Goal: Book appointment/travel/reservation

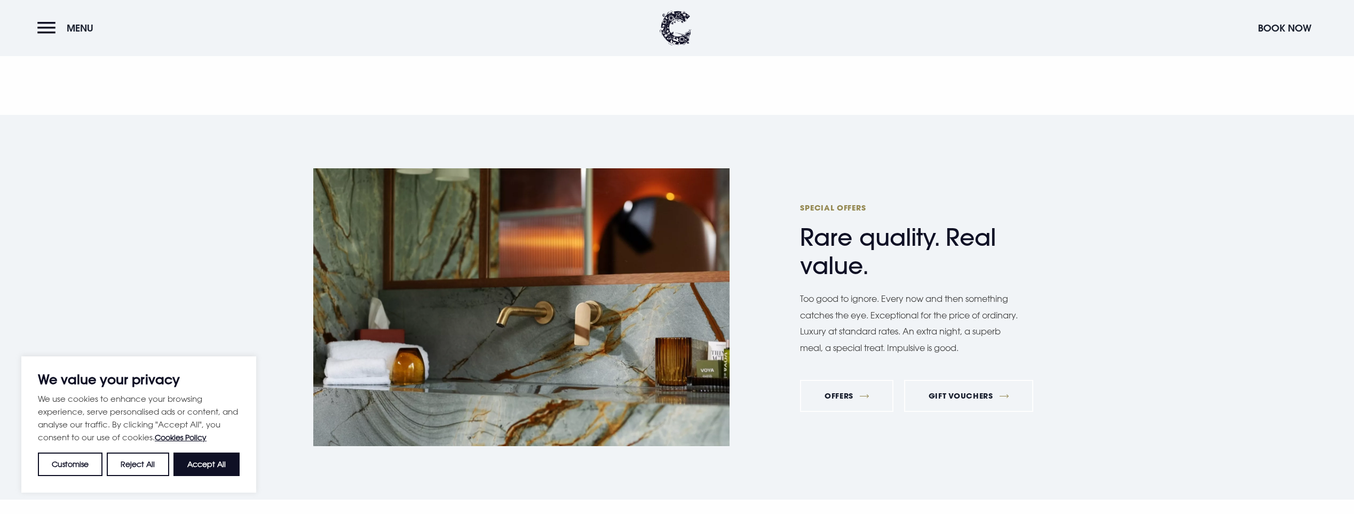
scroll to position [3470, 0]
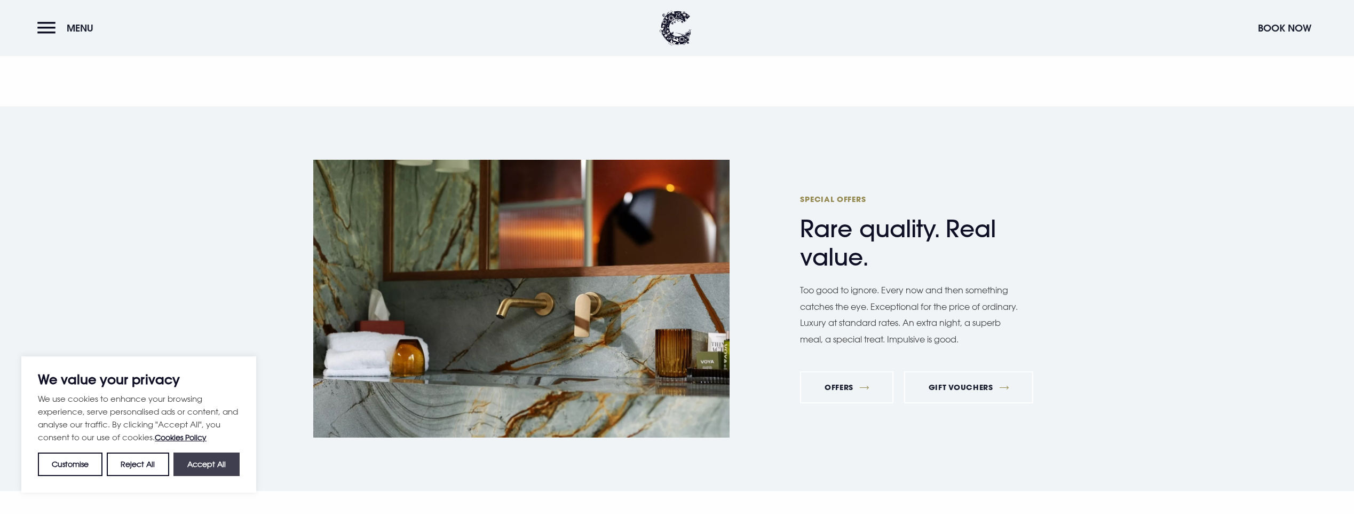
click at [205, 458] on button "Accept All" at bounding box center [206, 463] width 66 height 23
checkbox input "true"
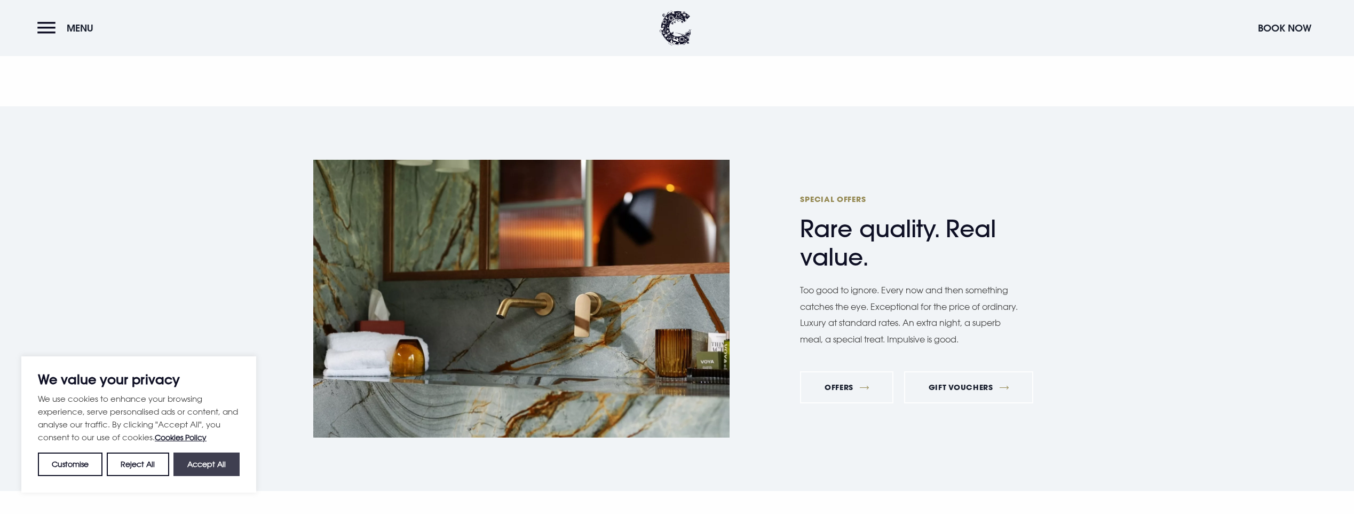
checkbox input "true"
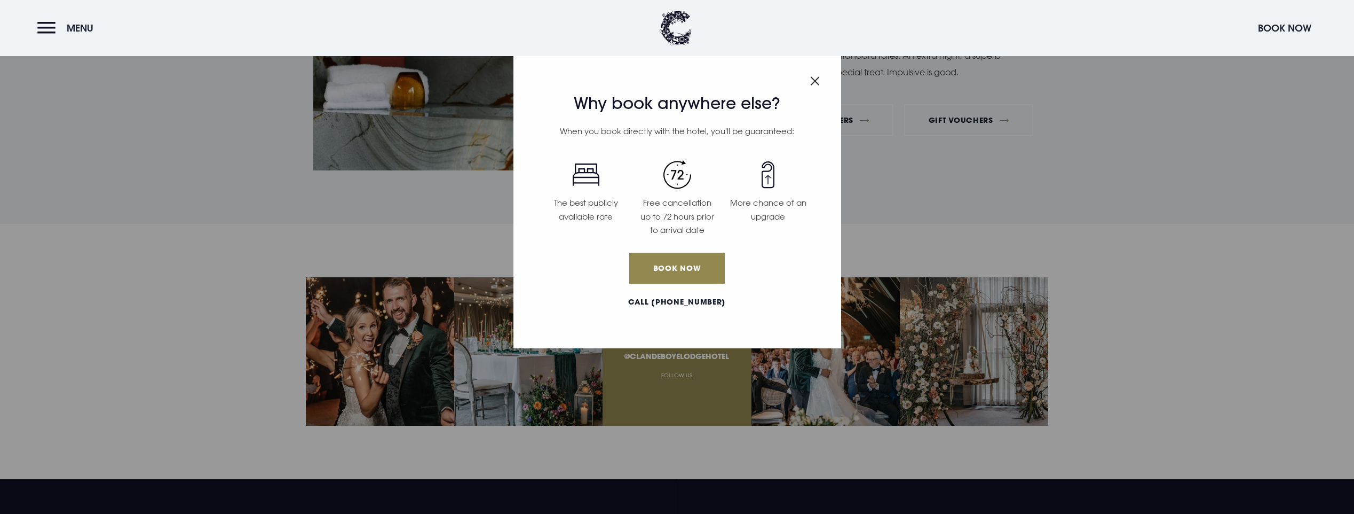
scroll to position [3288, 0]
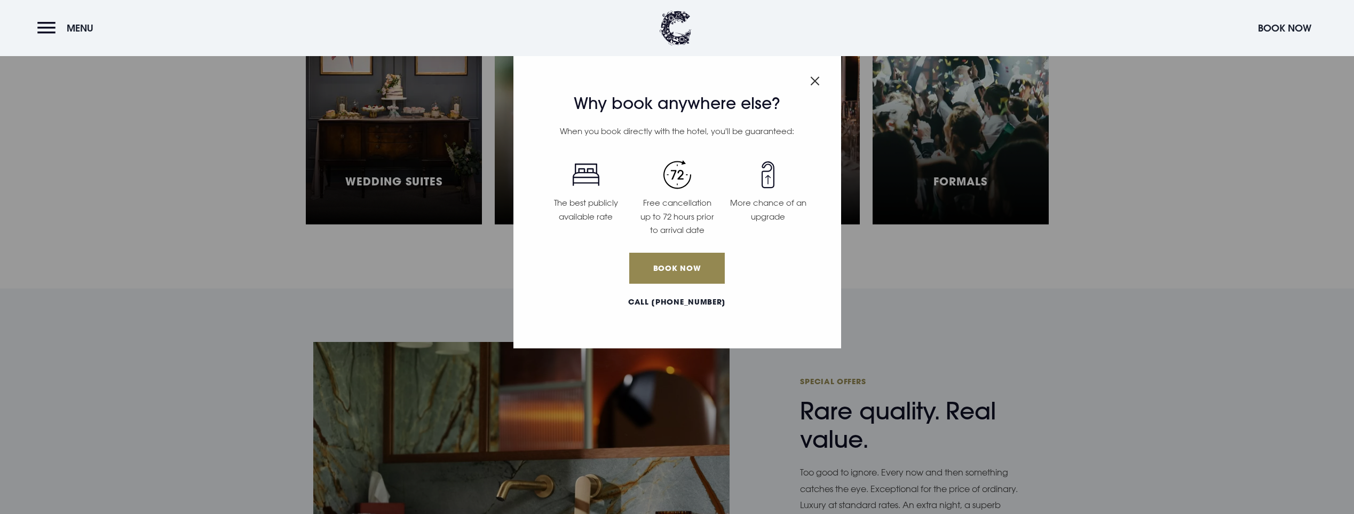
click at [816, 80] on img "Close modal" at bounding box center [815, 80] width 10 height 9
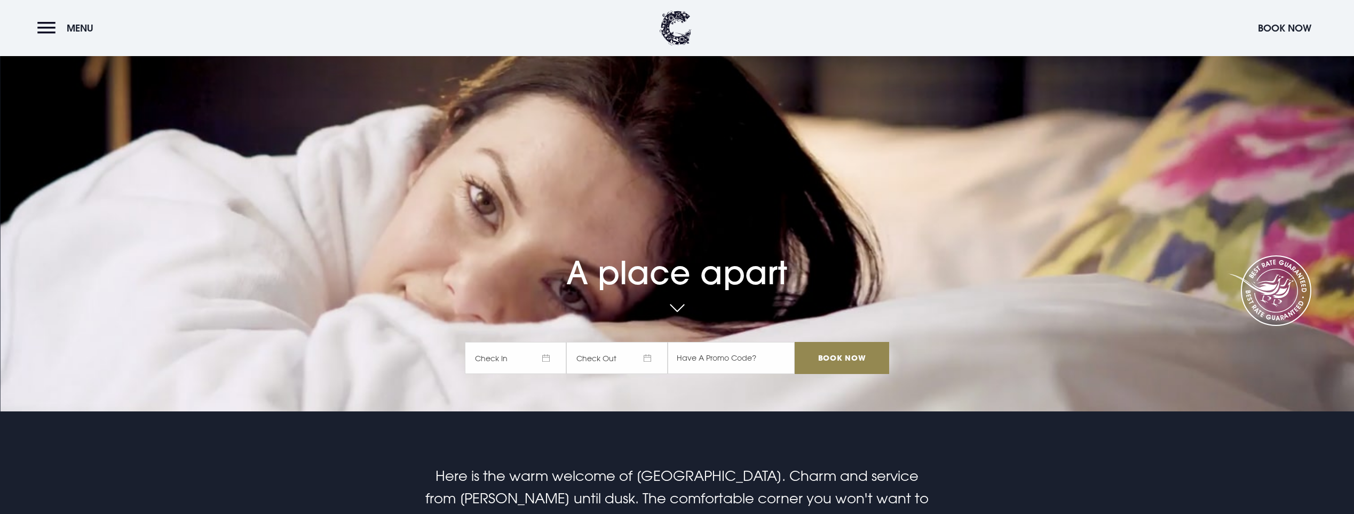
scroll to position [15, 0]
click at [550, 358] on span "Check In" at bounding box center [515, 358] width 101 height 32
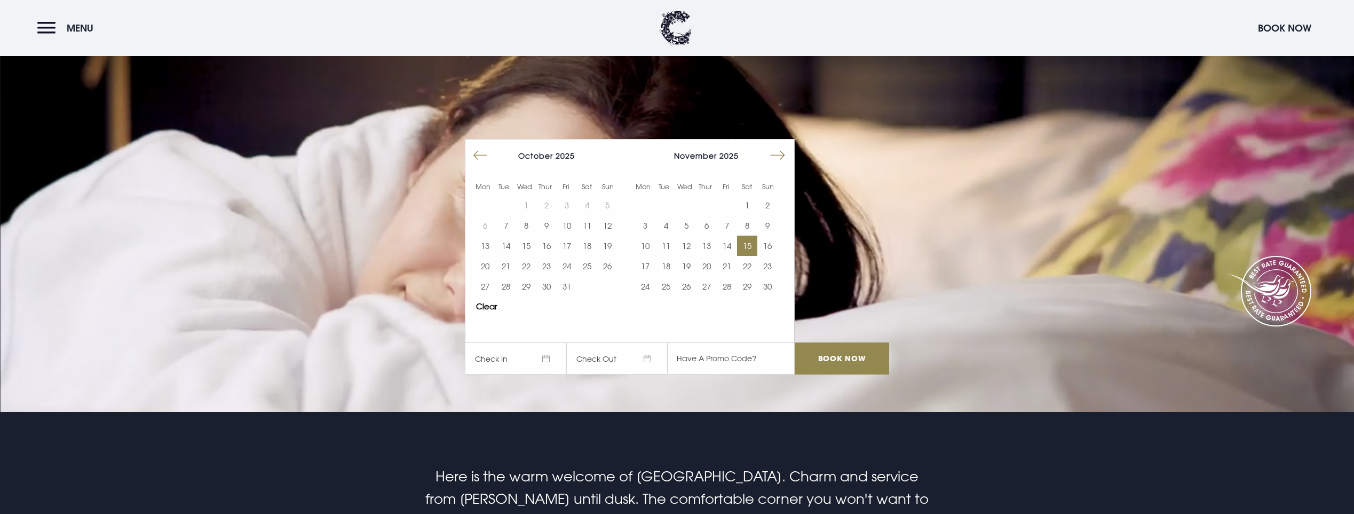
click at [747, 246] on button "15" at bounding box center [747, 245] width 20 height 20
click at [773, 246] on button "16" at bounding box center [767, 245] width 20 height 20
click at [857, 360] on input "Book Now" at bounding box center [842, 358] width 94 height 32
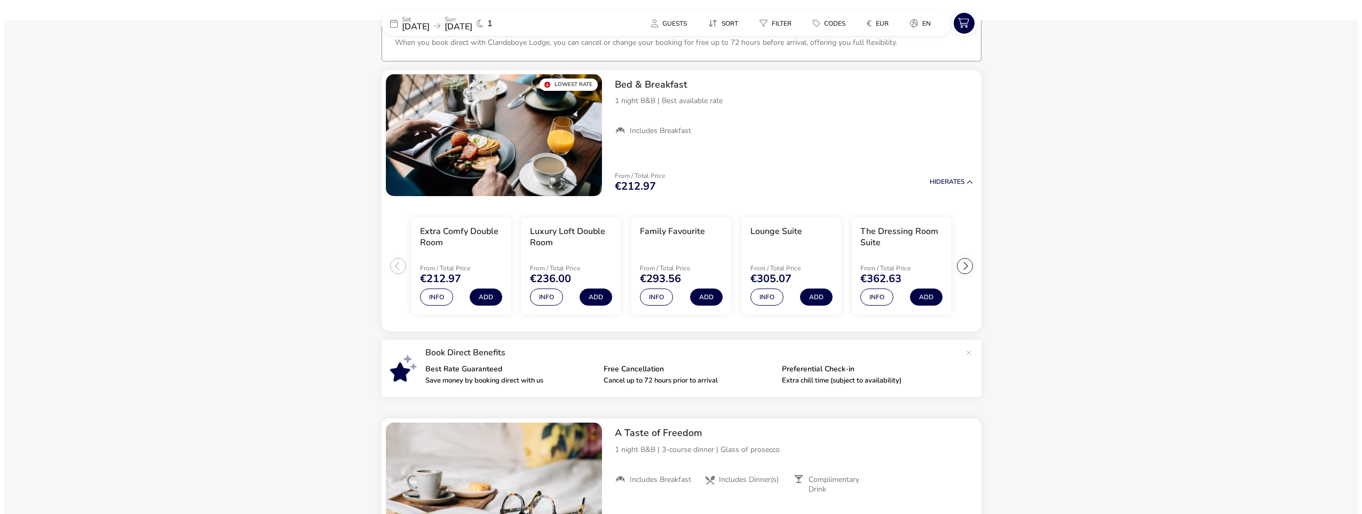
scroll to position [71, 0]
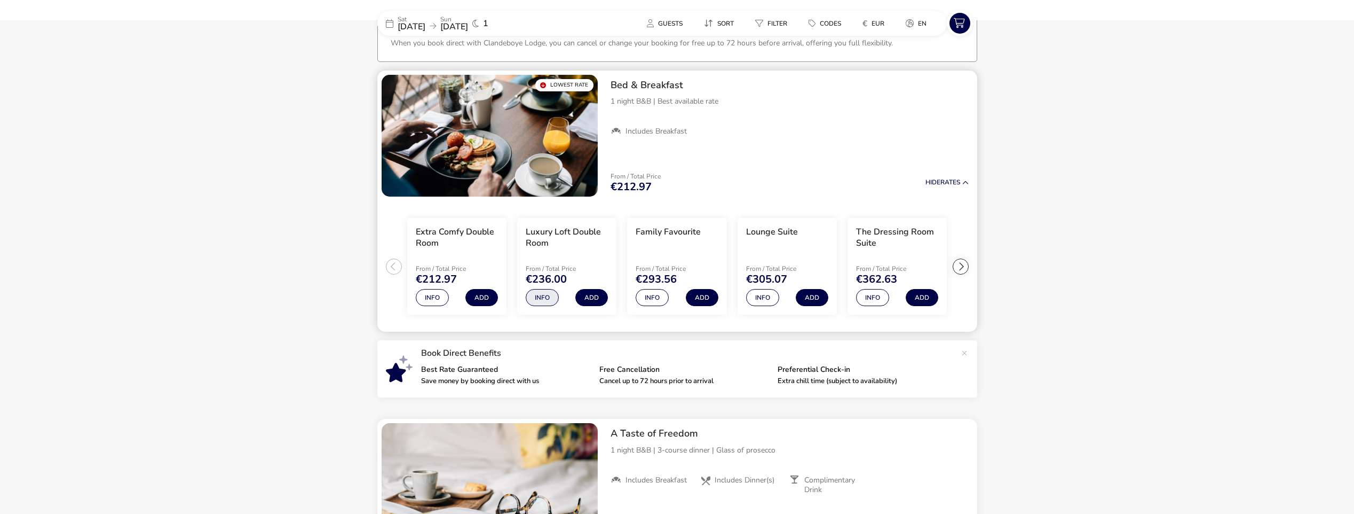
click at [547, 296] on button "Info" at bounding box center [542, 297] width 33 height 17
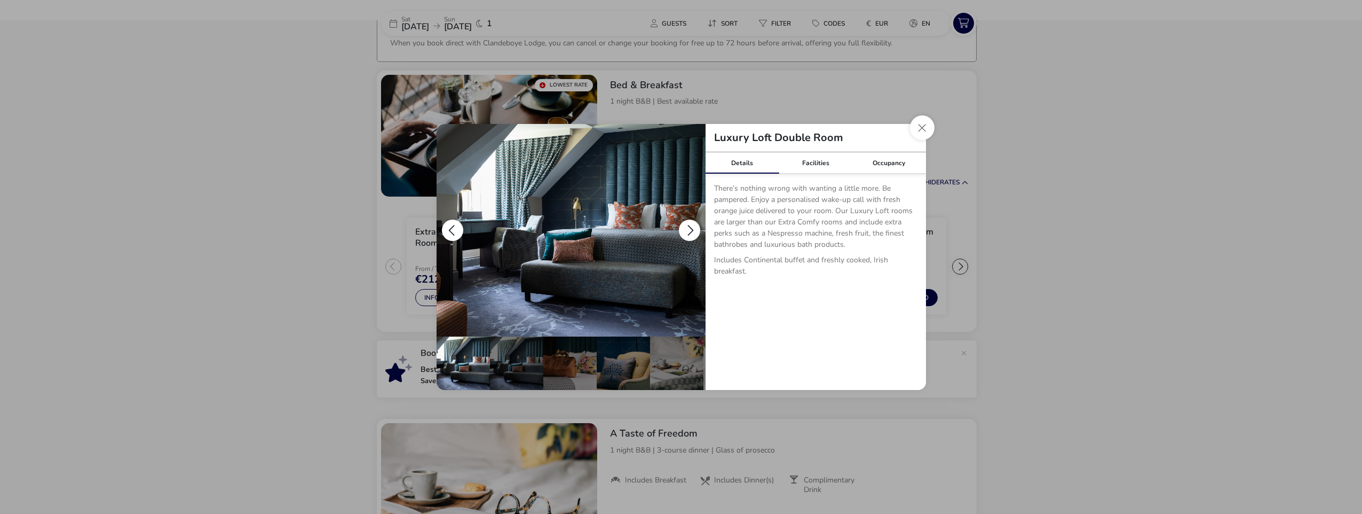
click at [685, 230] on button "details" at bounding box center [689, 229] width 21 height 21
click at [689, 230] on button "details" at bounding box center [689, 229] width 21 height 21
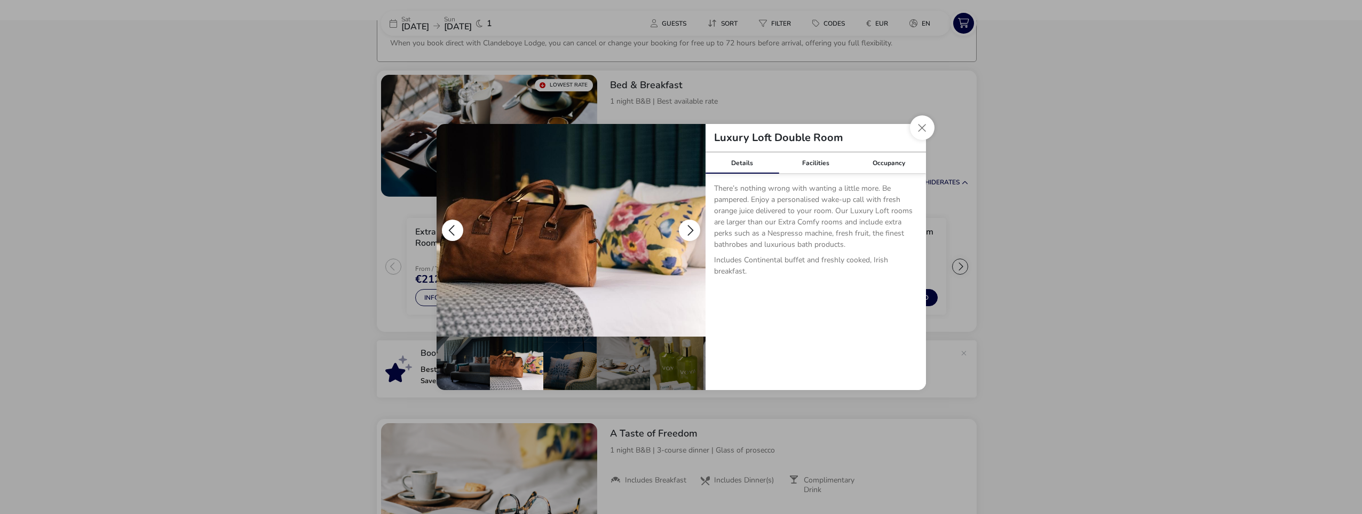
click at [693, 231] on button "details" at bounding box center [689, 229] width 21 height 21
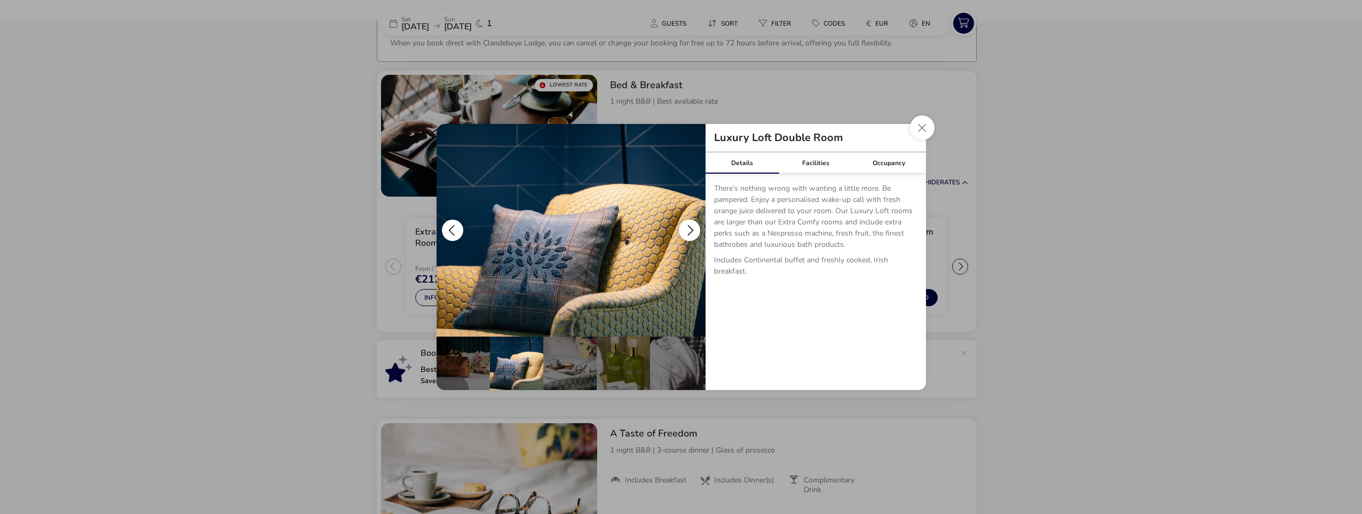
click at [693, 231] on button "details" at bounding box center [689, 229] width 21 height 21
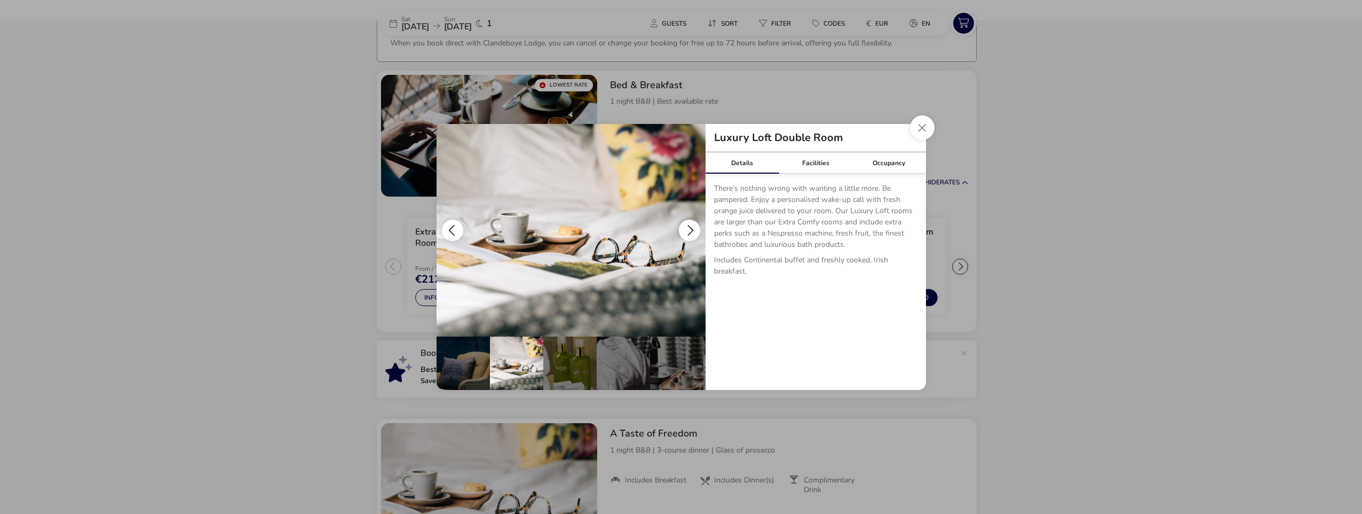
click at [693, 231] on button "details" at bounding box center [689, 229] width 21 height 21
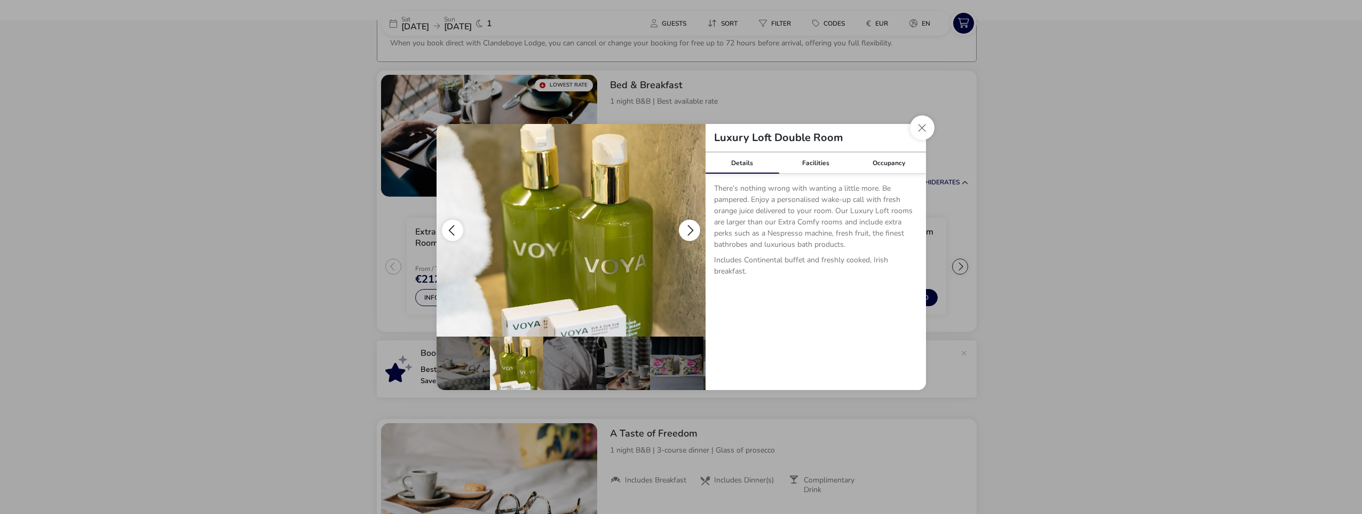
click at [693, 231] on button "details" at bounding box center [689, 229] width 21 height 21
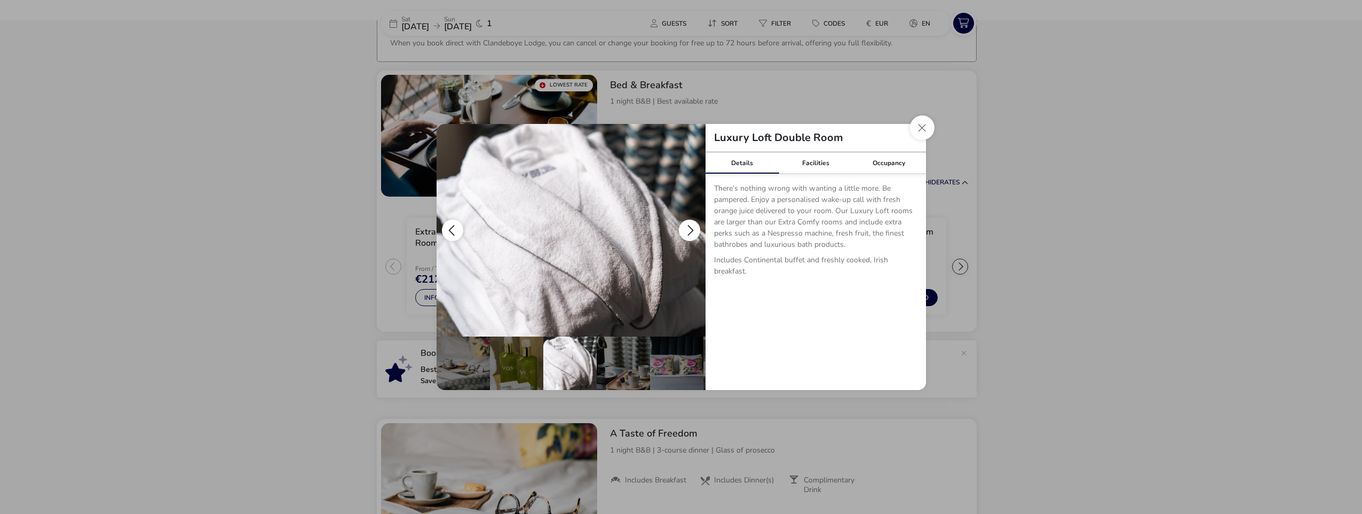
scroll to position [0, 265]
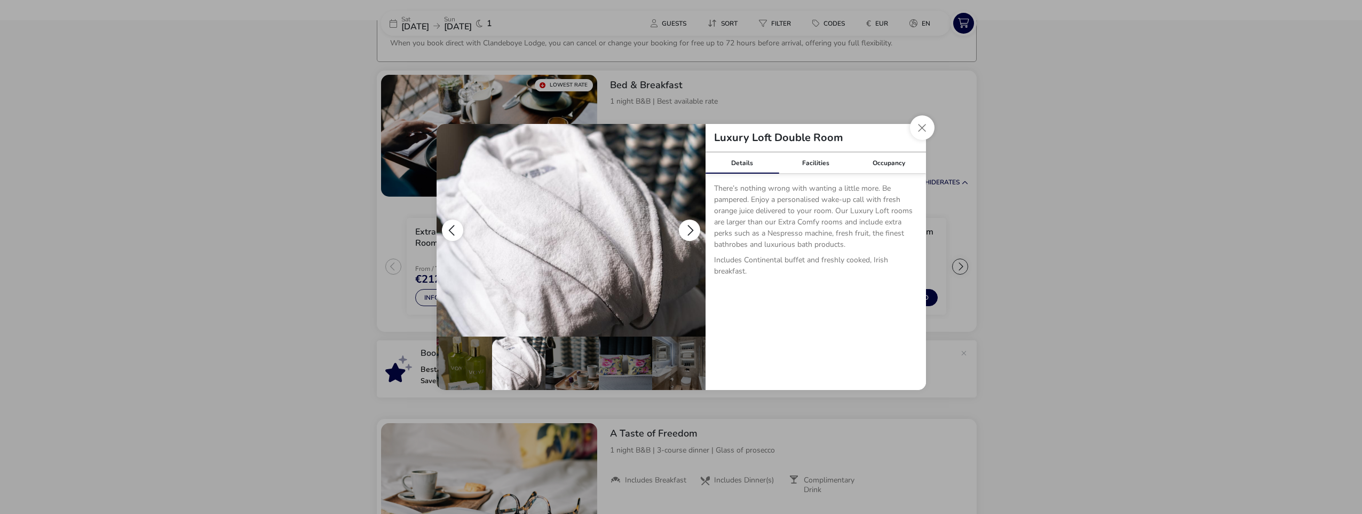
click at [693, 231] on button "details" at bounding box center [689, 229] width 21 height 21
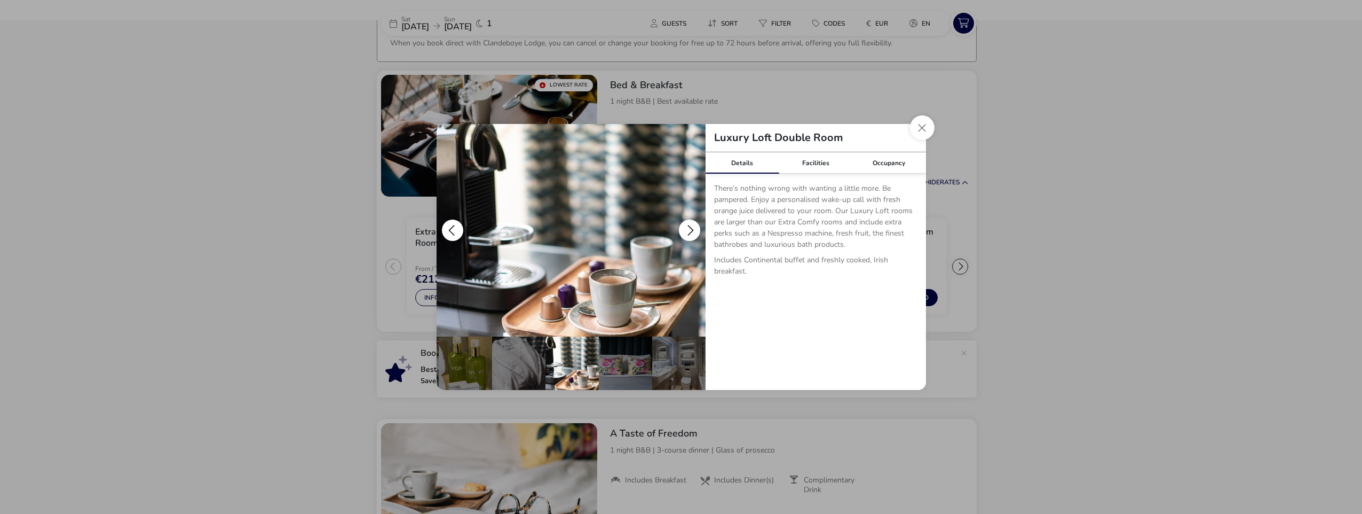
click at [693, 231] on button "details" at bounding box center [689, 229] width 21 height 21
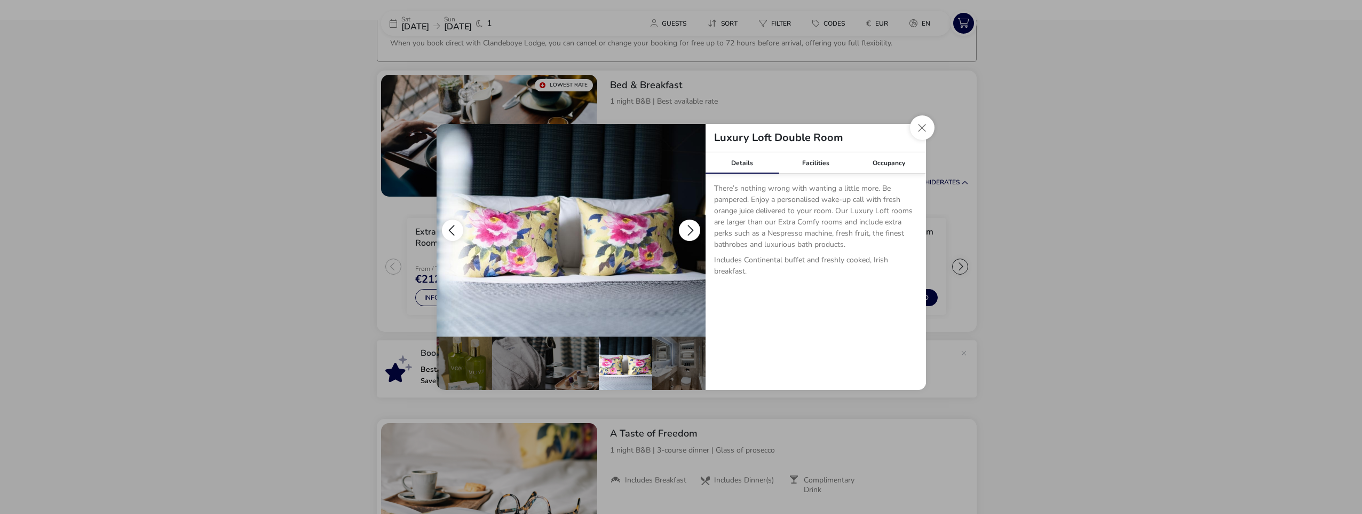
click at [693, 231] on button "details" at bounding box center [689, 229] width 21 height 21
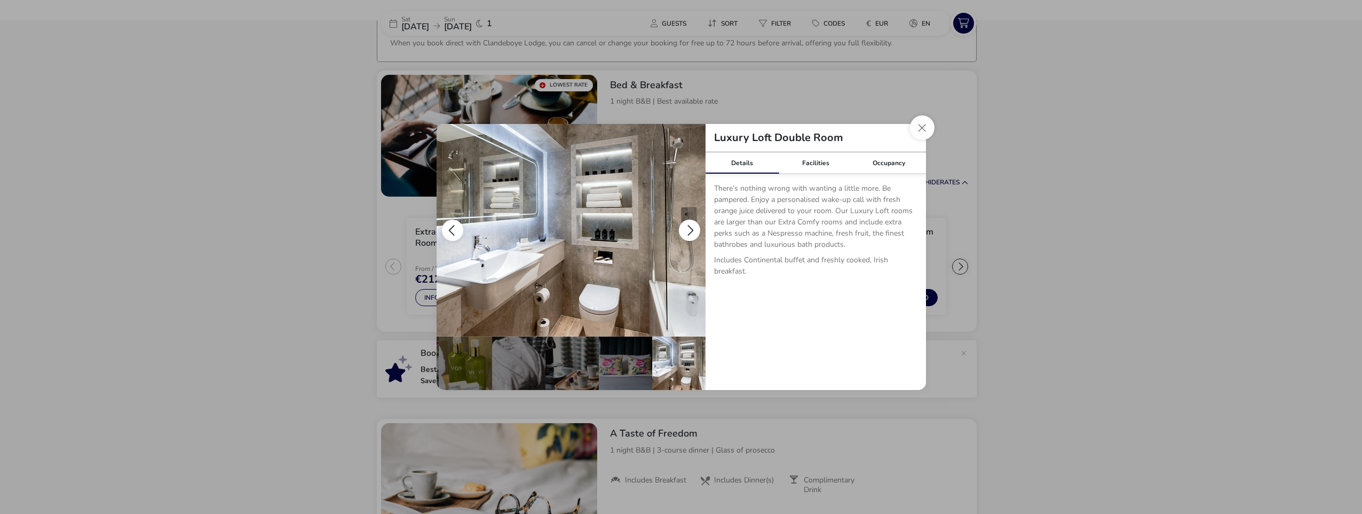
click at [693, 231] on button "details" at bounding box center [689, 229] width 21 height 21
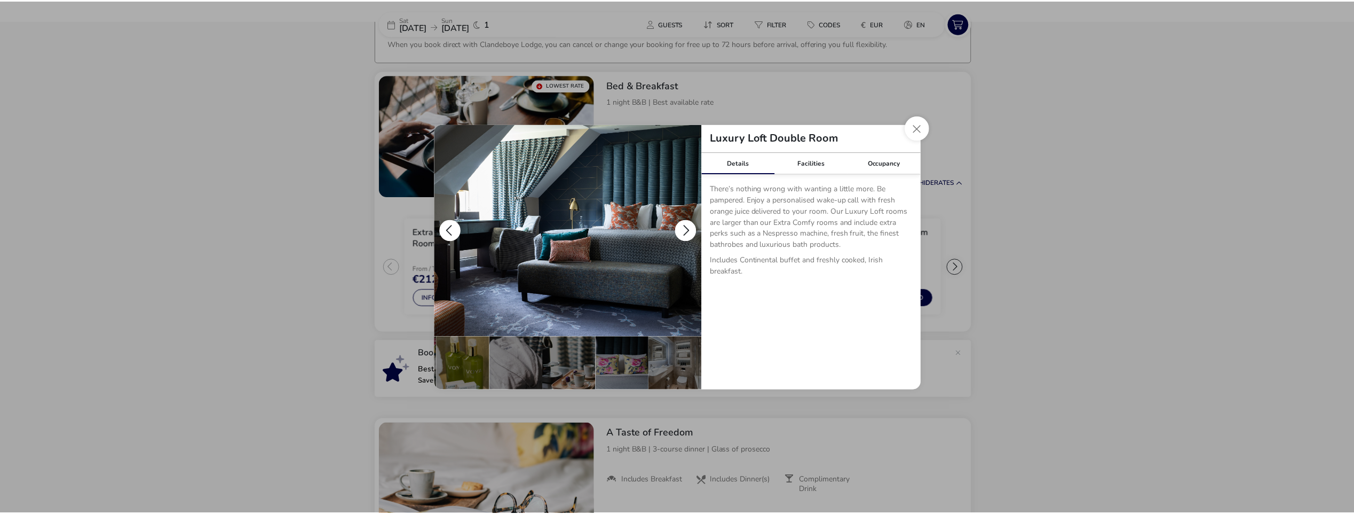
scroll to position [0, 0]
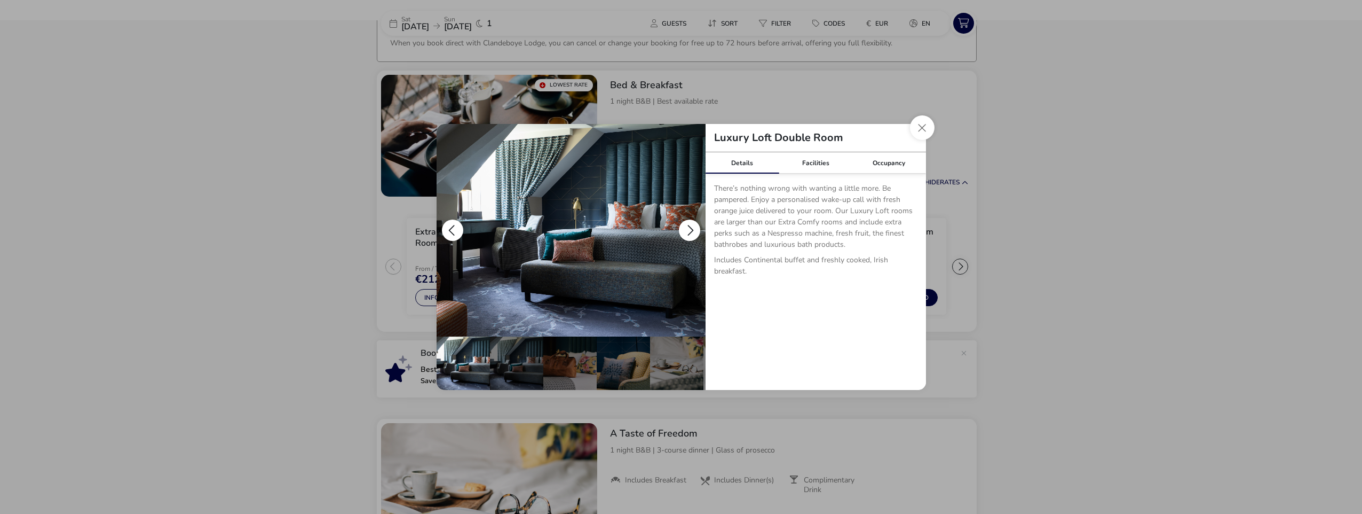
click at [693, 231] on button "details" at bounding box center [689, 229] width 21 height 21
click at [920, 134] on button "Close dialog" at bounding box center [922, 127] width 25 height 25
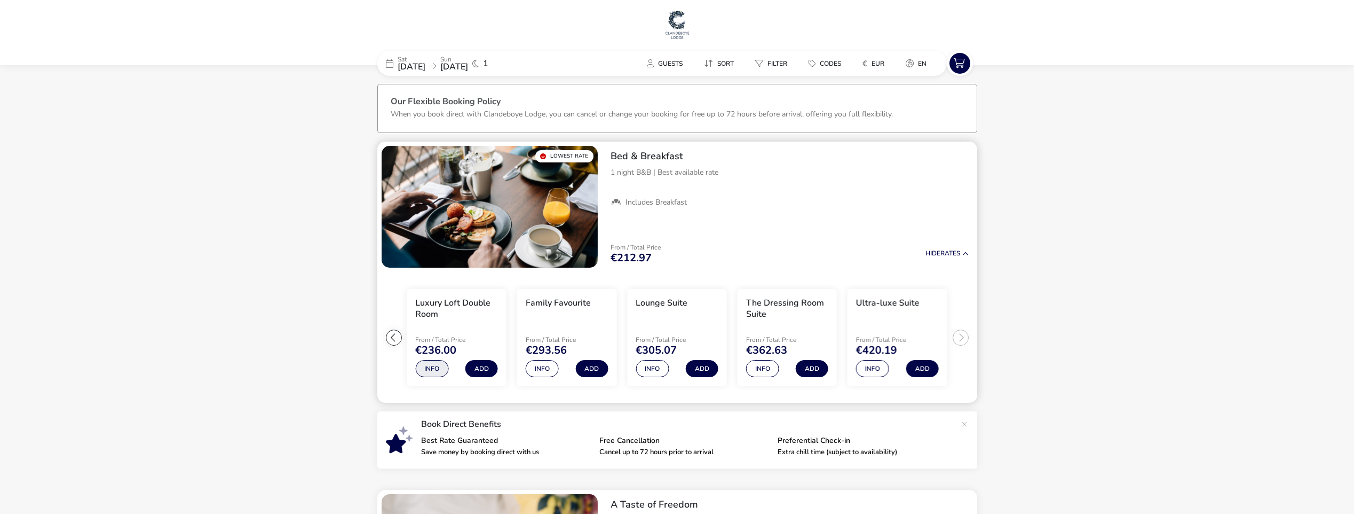
click at [431, 365] on button "Info" at bounding box center [431, 368] width 33 height 17
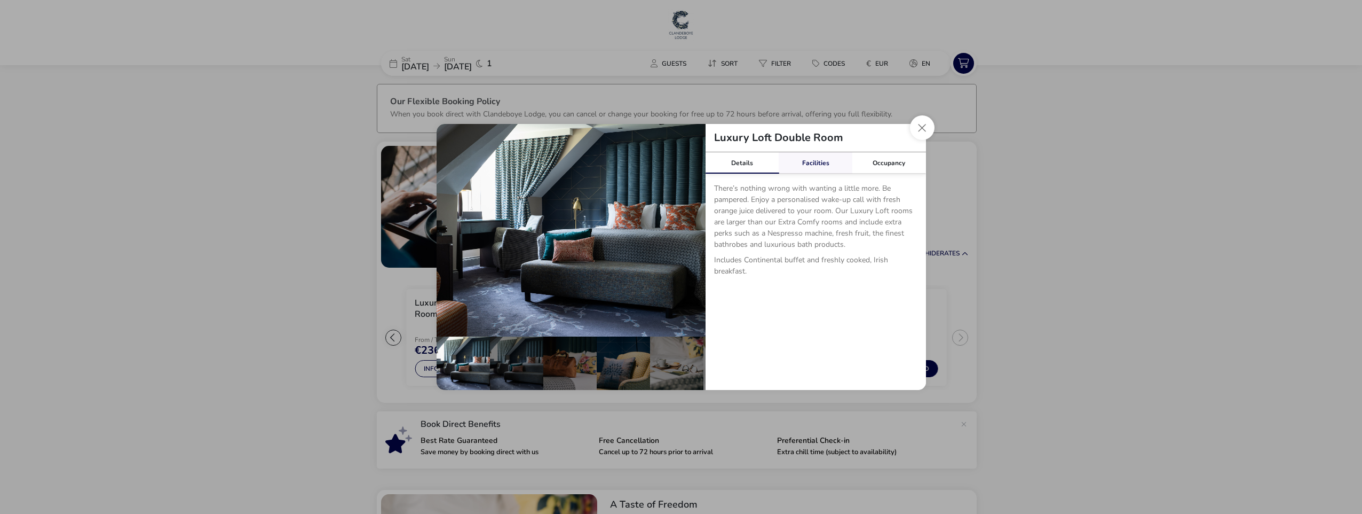
click at [816, 162] on link "Facilities" at bounding box center [816, 162] width 74 height 21
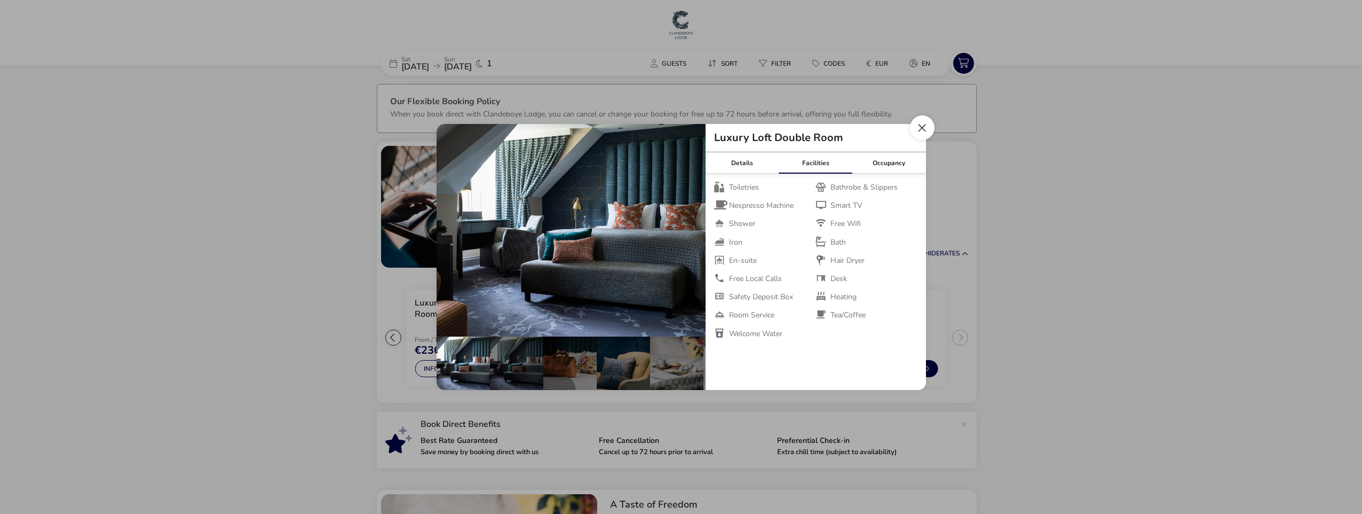
click at [922, 131] on button "Close dialog" at bounding box center [922, 127] width 25 height 25
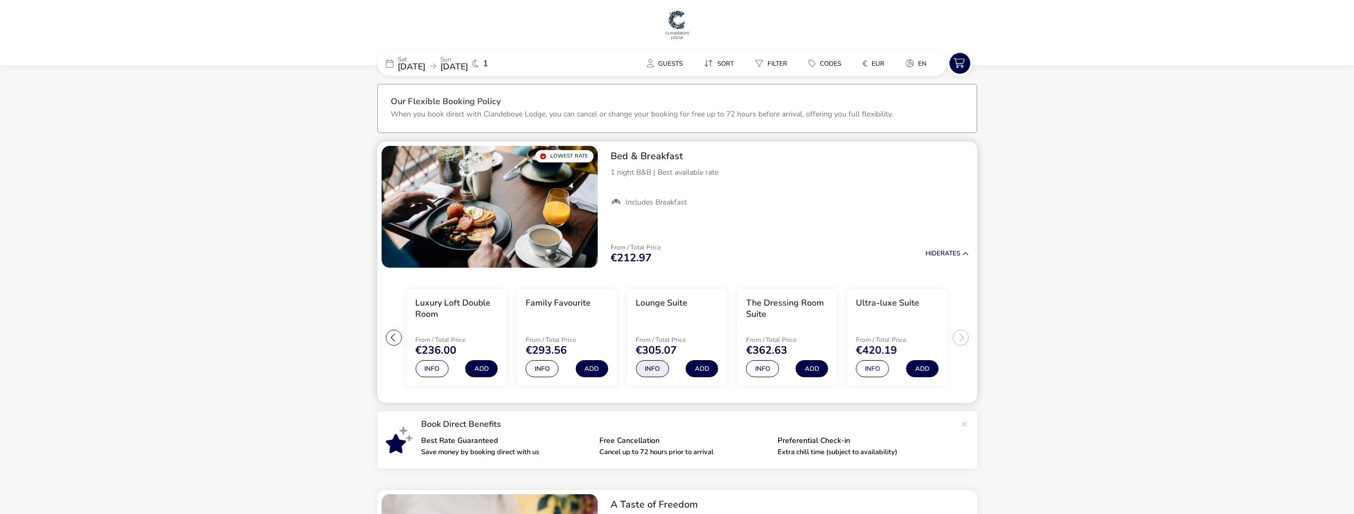
click at [652, 371] on button "Info" at bounding box center [652, 368] width 33 height 17
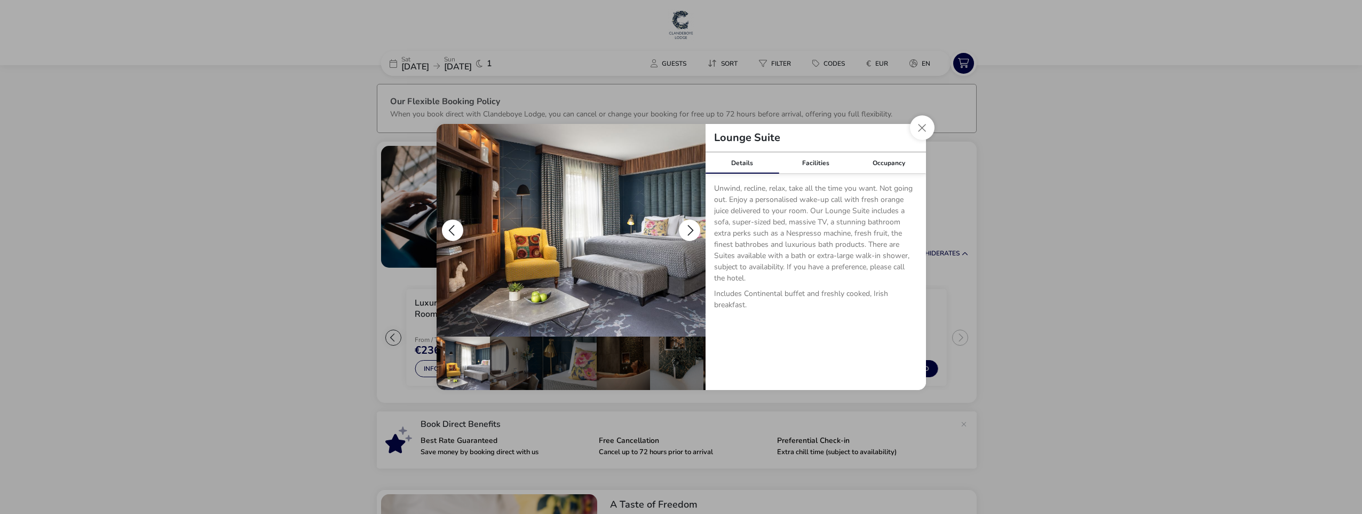
click at [692, 230] on button "details" at bounding box center [689, 229] width 21 height 21
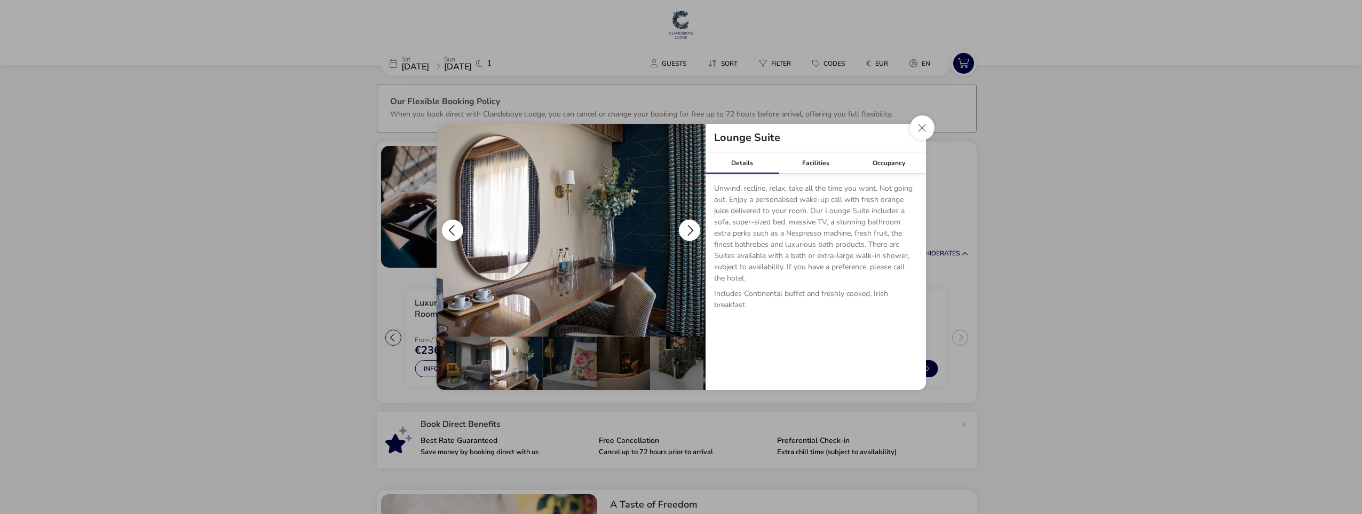
click at [692, 230] on button "details" at bounding box center [689, 229] width 21 height 21
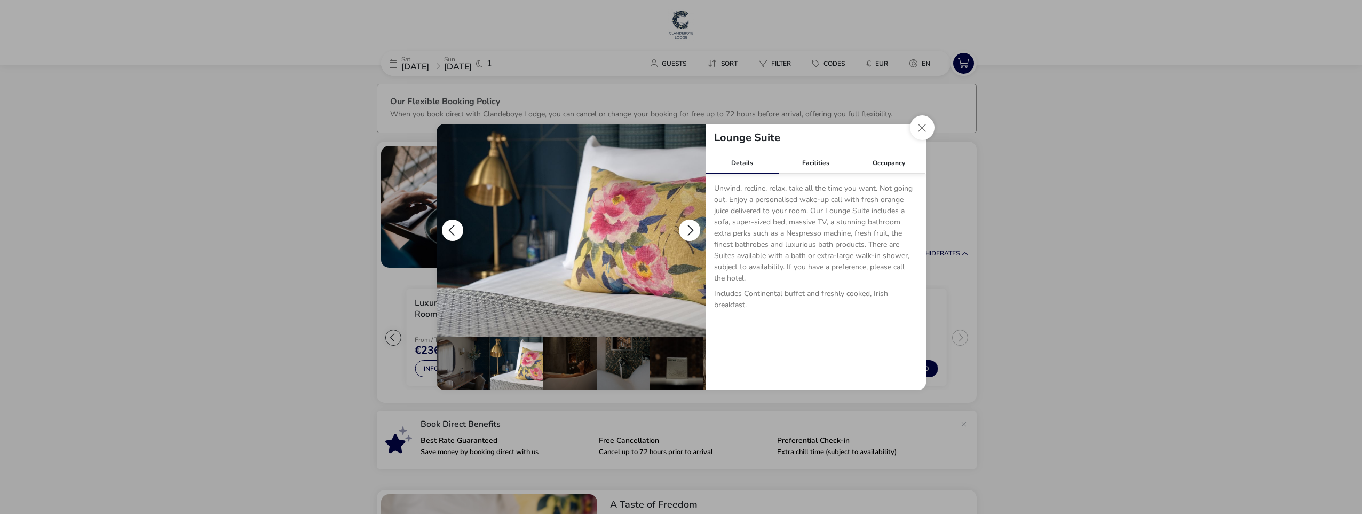
click at [692, 230] on button "details" at bounding box center [689, 229] width 21 height 21
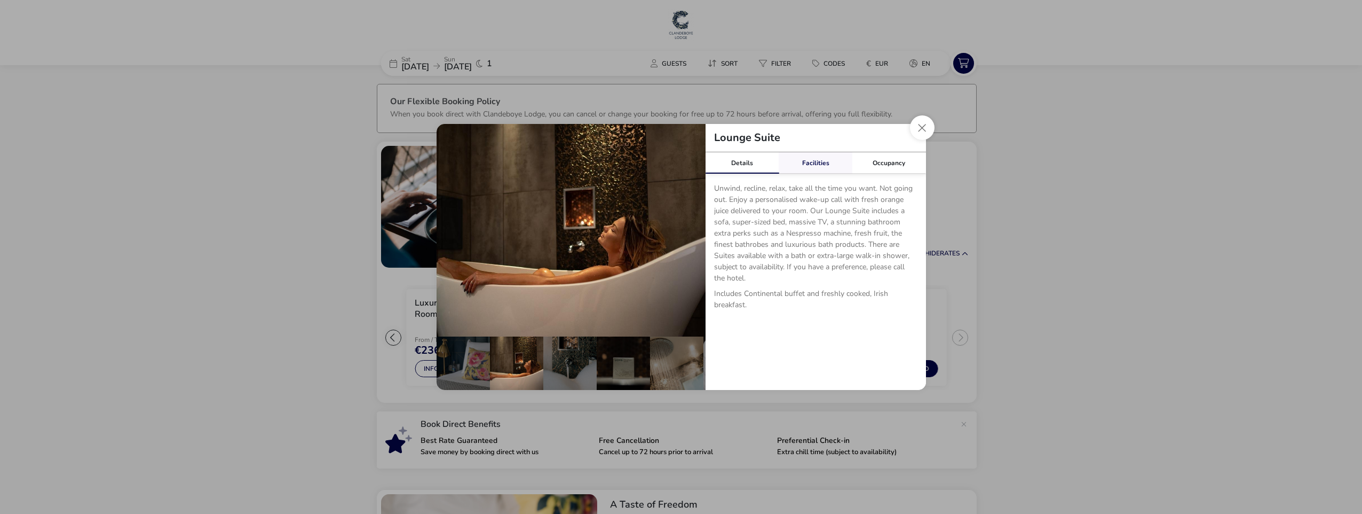
click at [820, 169] on link "Facilities" at bounding box center [816, 162] width 74 height 21
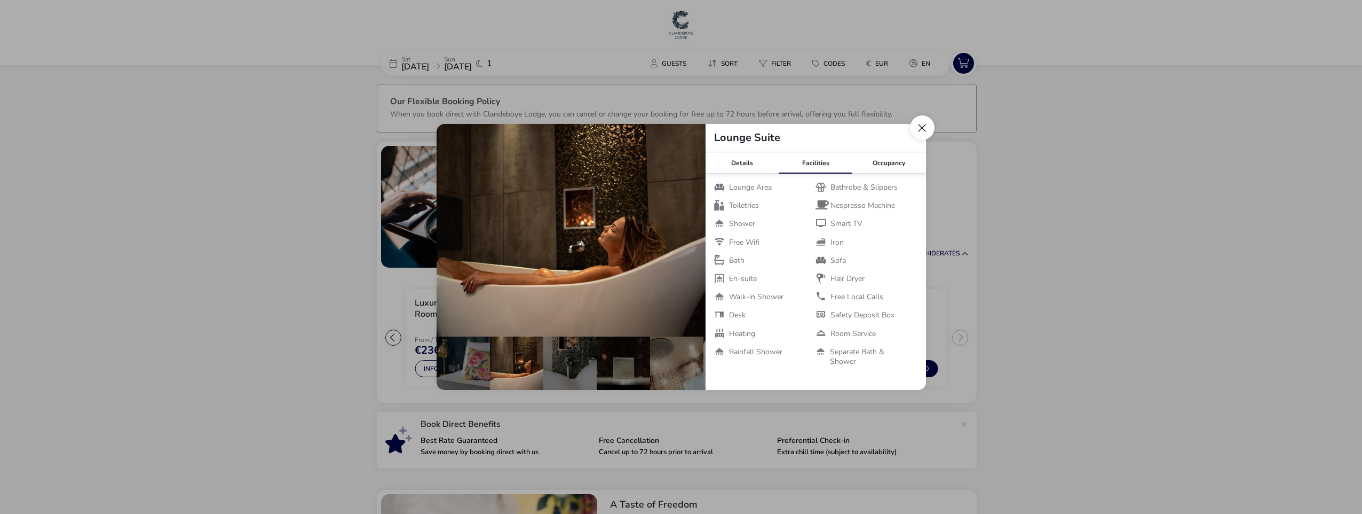
click at [920, 130] on button "Close dialog" at bounding box center [922, 127] width 25 height 25
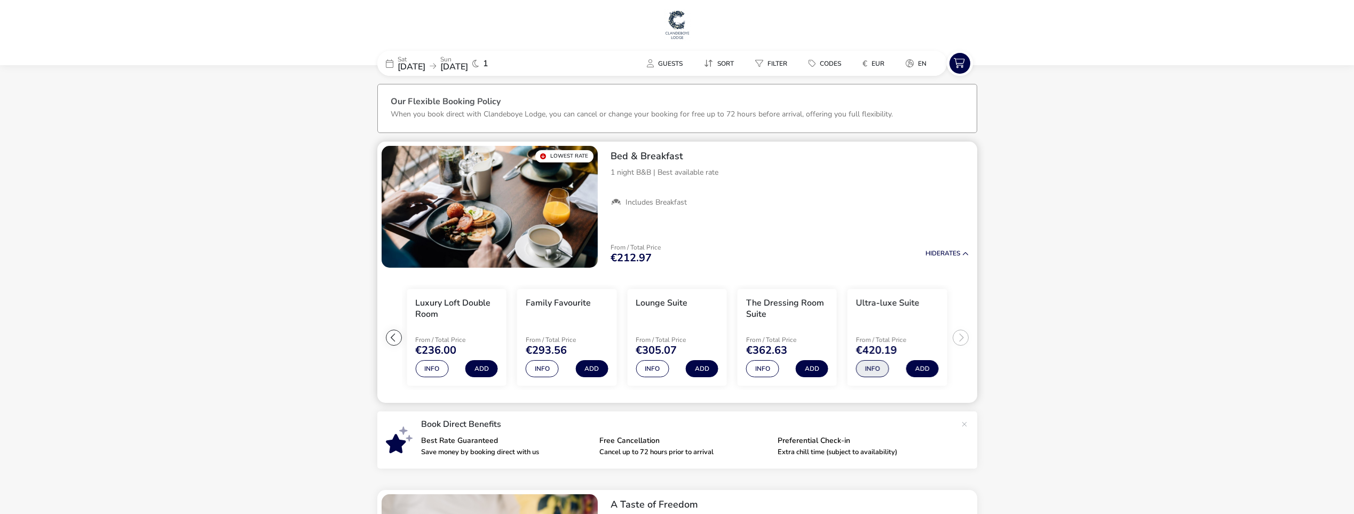
click at [875, 367] on button "Info" at bounding box center [872, 368] width 33 height 17
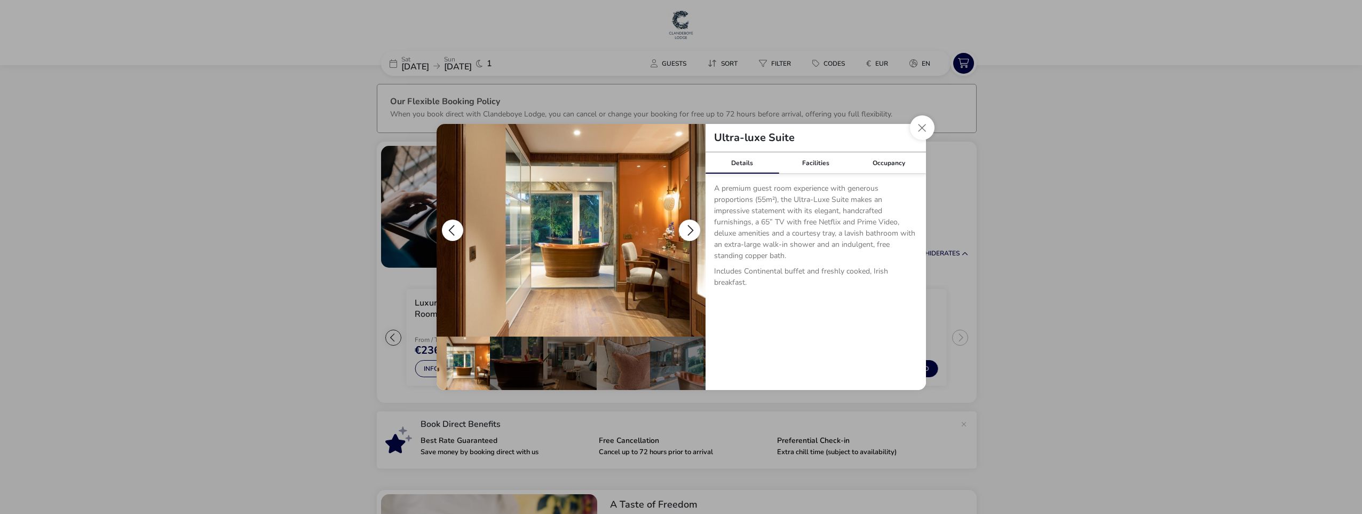
click at [690, 233] on button "details" at bounding box center [689, 229] width 21 height 21
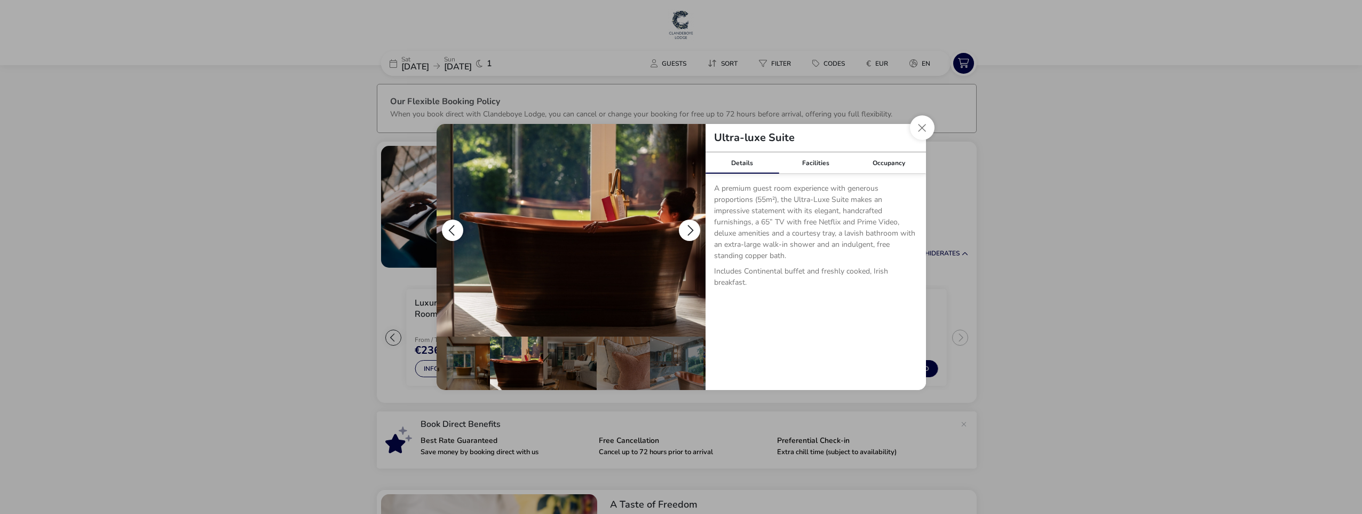
click at [690, 233] on button "details" at bounding box center [689, 229] width 21 height 21
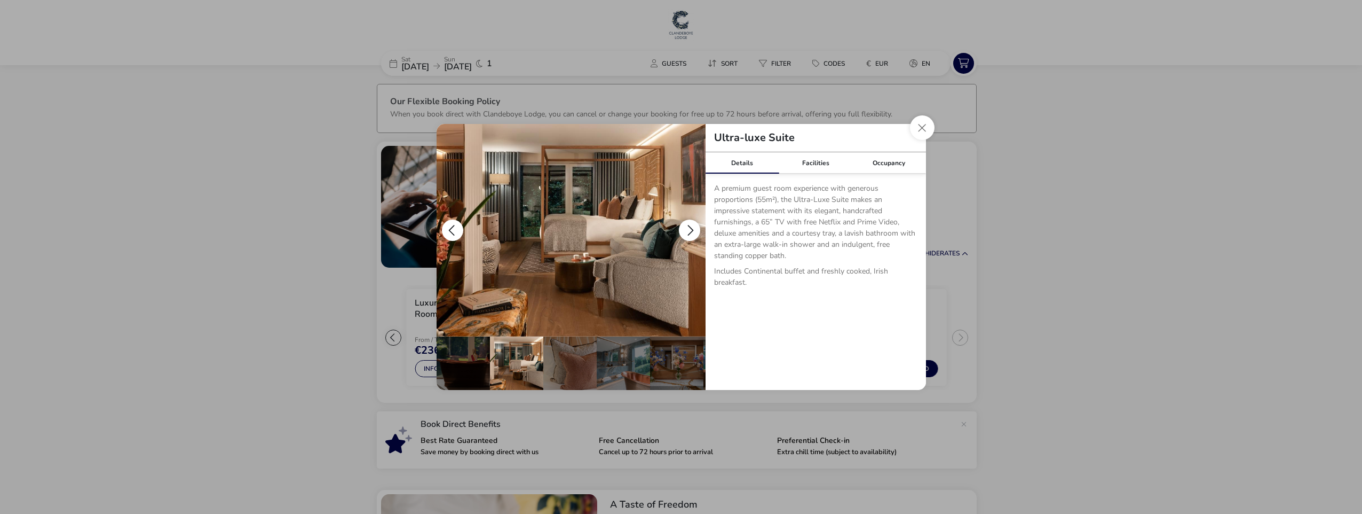
click at [690, 233] on button "details" at bounding box center [689, 229] width 21 height 21
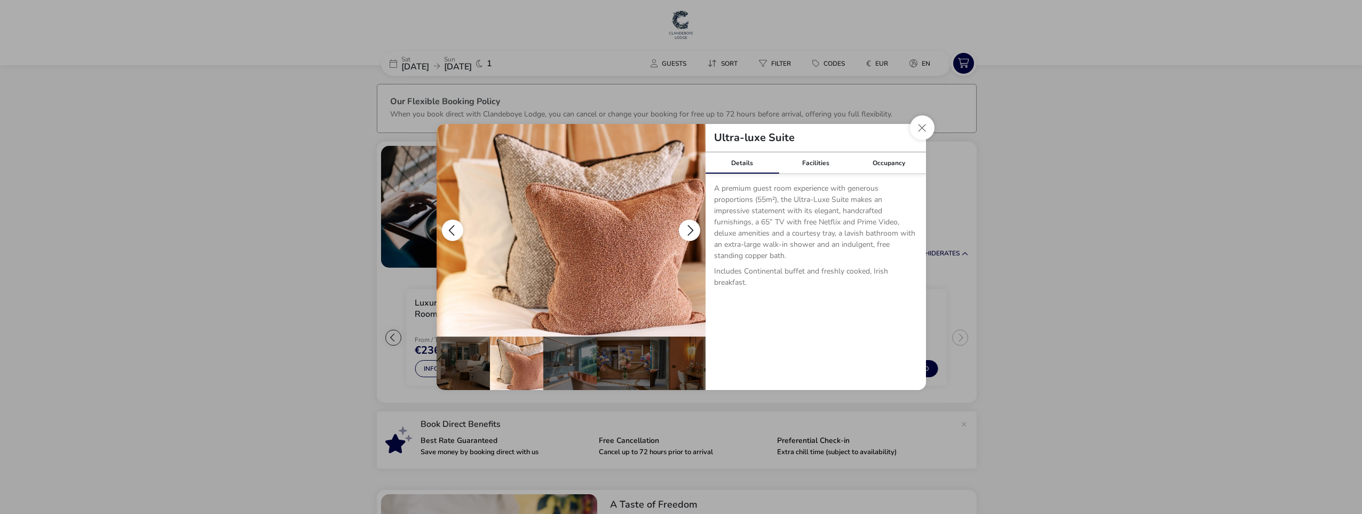
click at [690, 233] on button "details" at bounding box center [689, 229] width 21 height 21
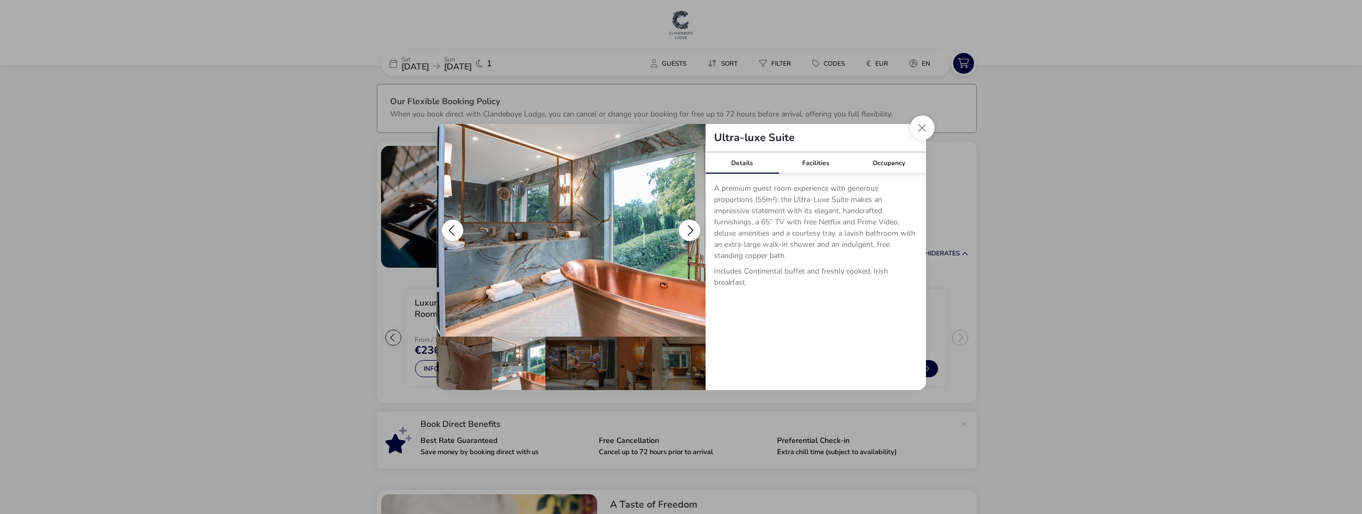
click at [690, 233] on button "details" at bounding box center [689, 229] width 21 height 21
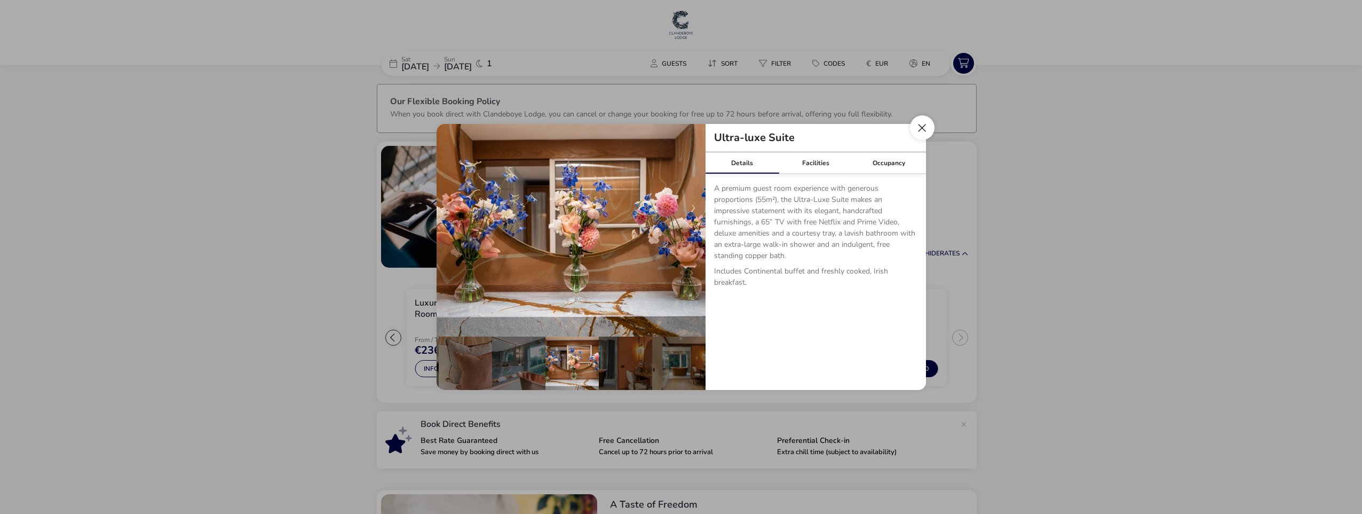
click at [920, 130] on button "Close dialog" at bounding box center [922, 127] width 25 height 25
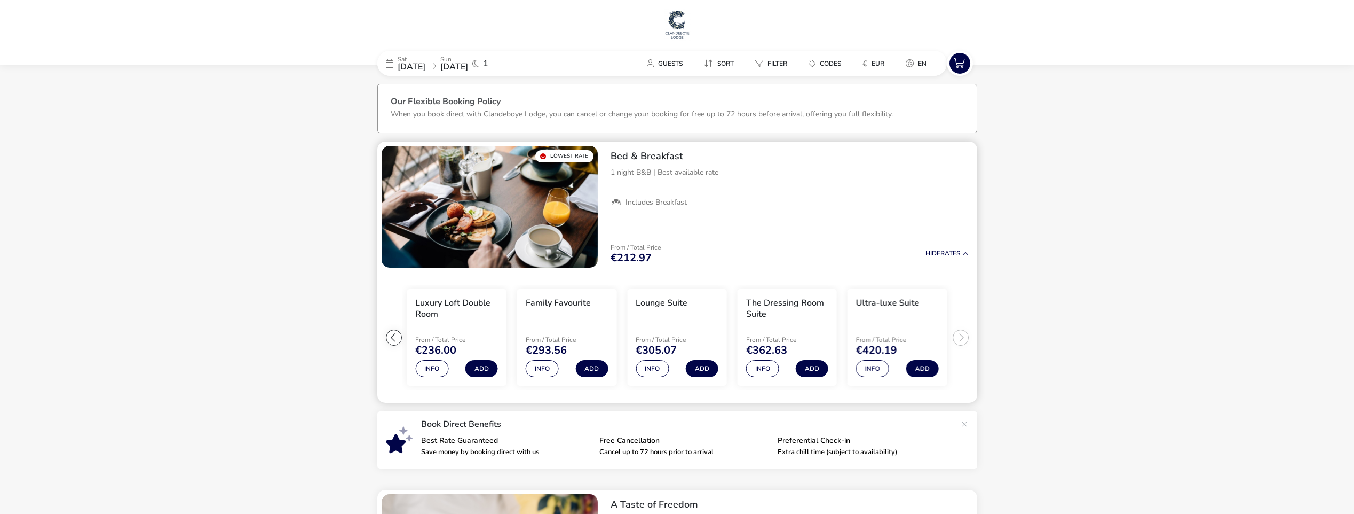
click at [958, 334] on ul "Extra Comfy Double Room From / Total Price €212.97 Info Add Luxury Loft Double …" at bounding box center [677, 337] width 600 height 131
click at [958, 336] on ul "Extra Comfy Double Room From / Total Price €212.97 Info Add Luxury Loft Double …" at bounding box center [677, 337] width 600 height 131
click at [766, 367] on button "Info" at bounding box center [762, 368] width 33 height 17
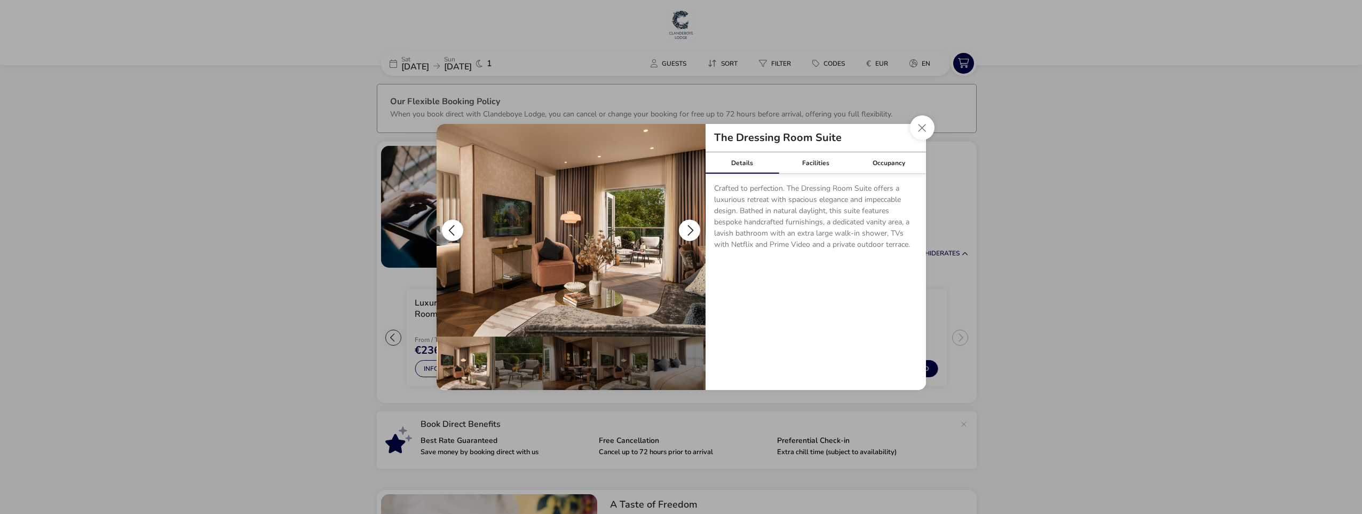
click at [688, 228] on button "details" at bounding box center [689, 229] width 21 height 21
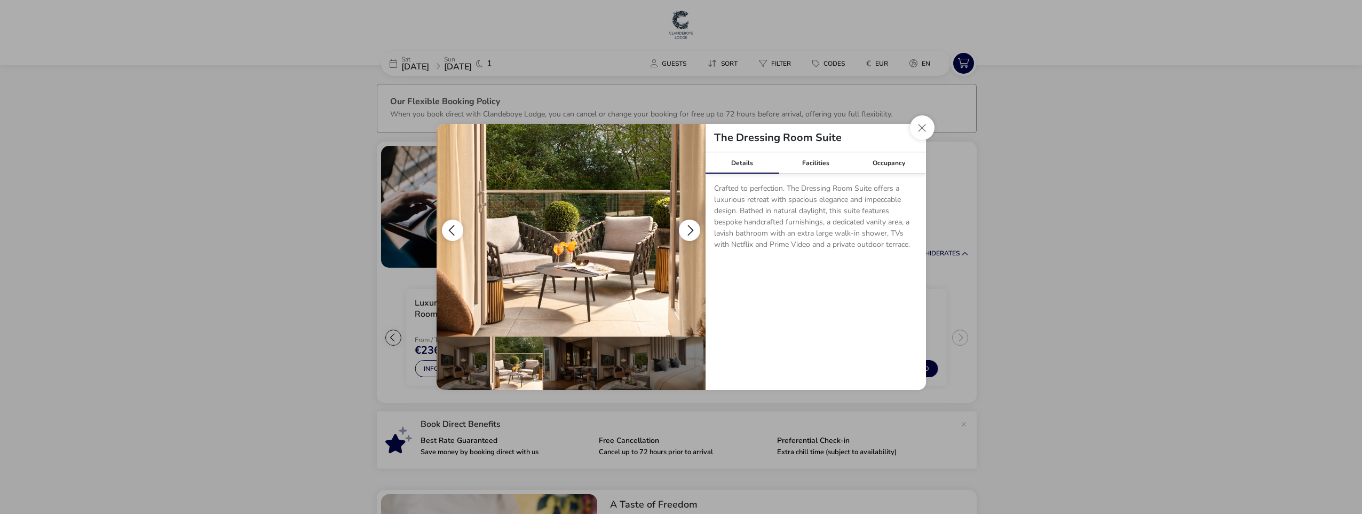
click at [689, 228] on button "details" at bounding box center [689, 229] width 21 height 21
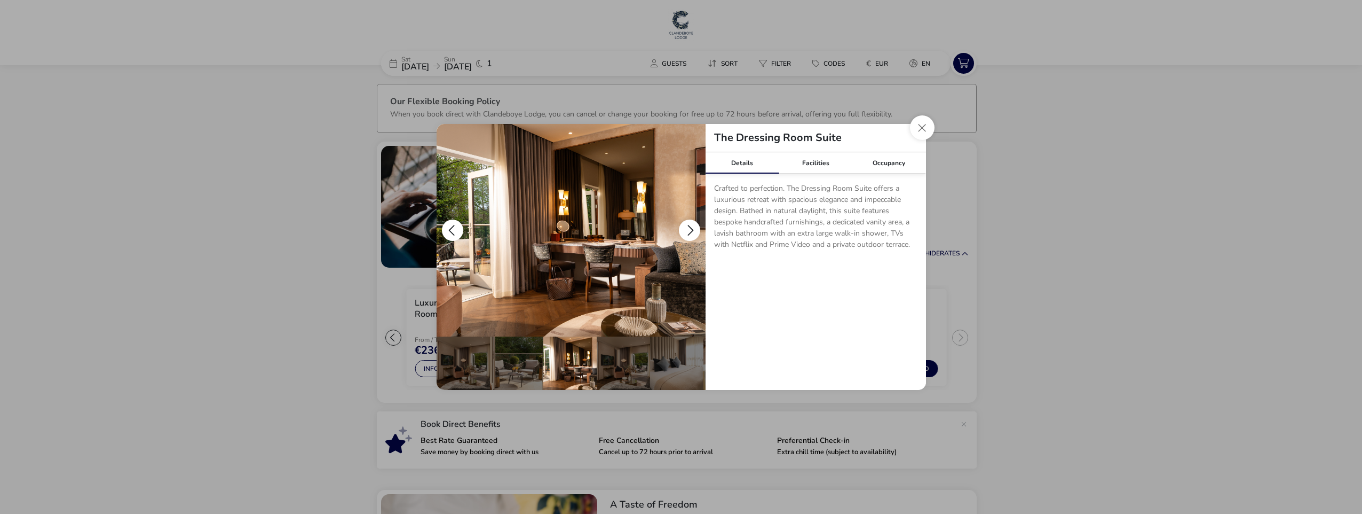
scroll to position [0, 53]
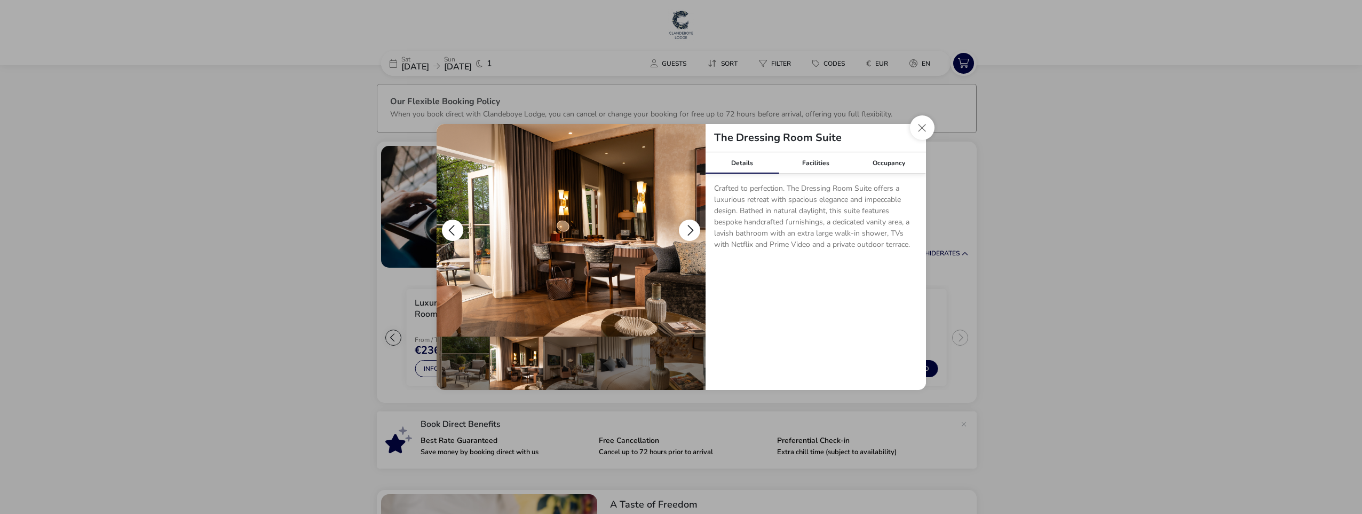
click at [689, 228] on button "details" at bounding box center [689, 229] width 21 height 21
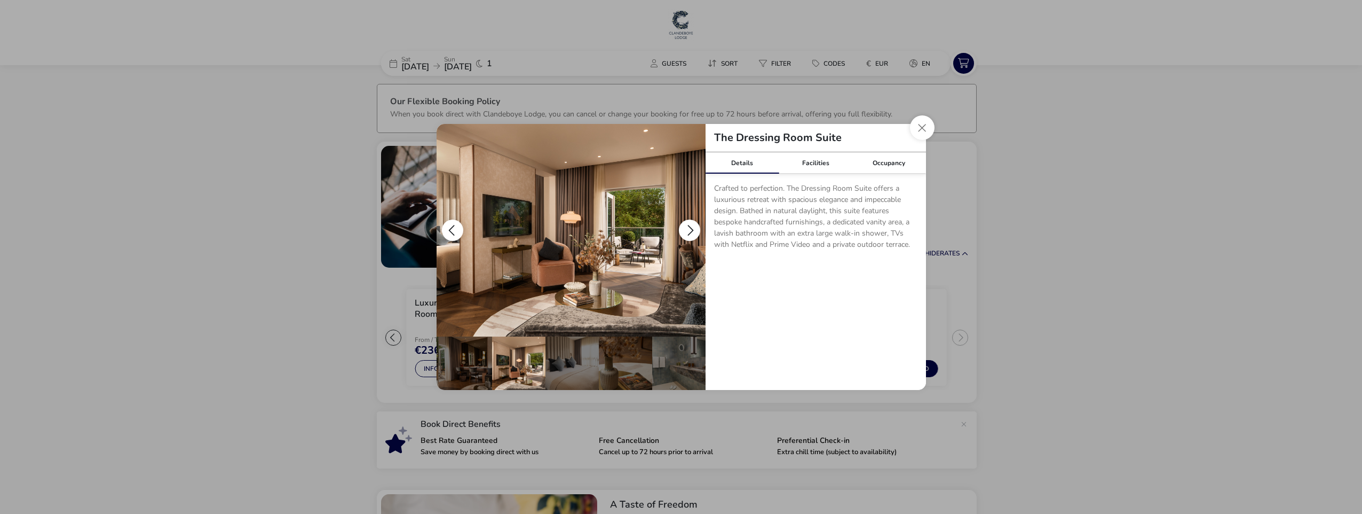
click at [689, 228] on button "details" at bounding box center [689, 229] width 21 height 21
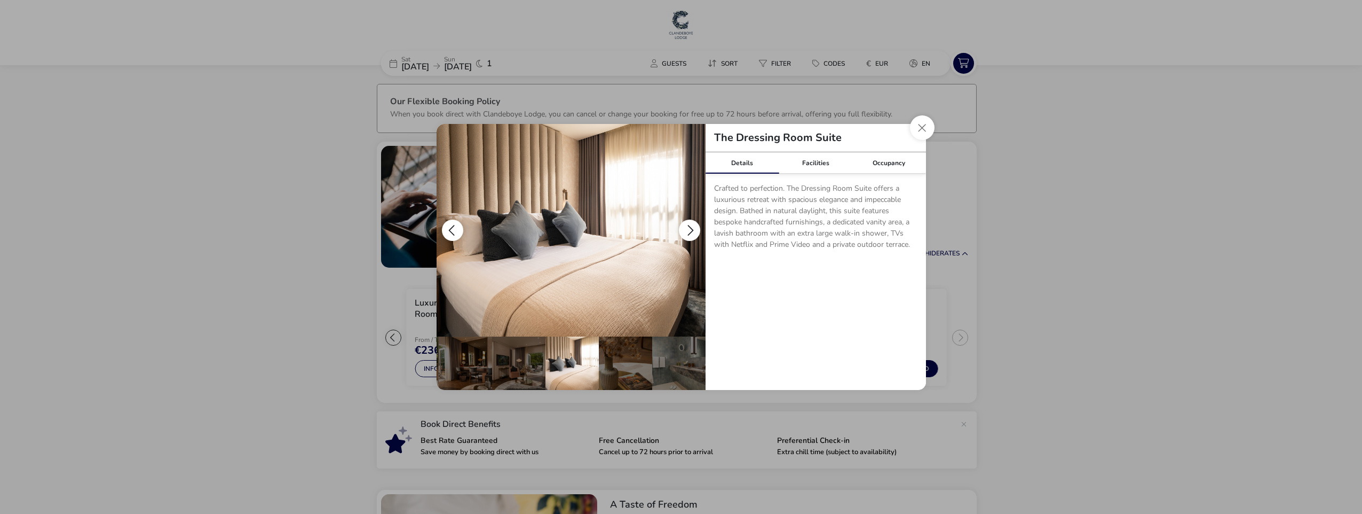
click at [689, 228] on button "details" at bounding box center [689, 229] width 21 height 21
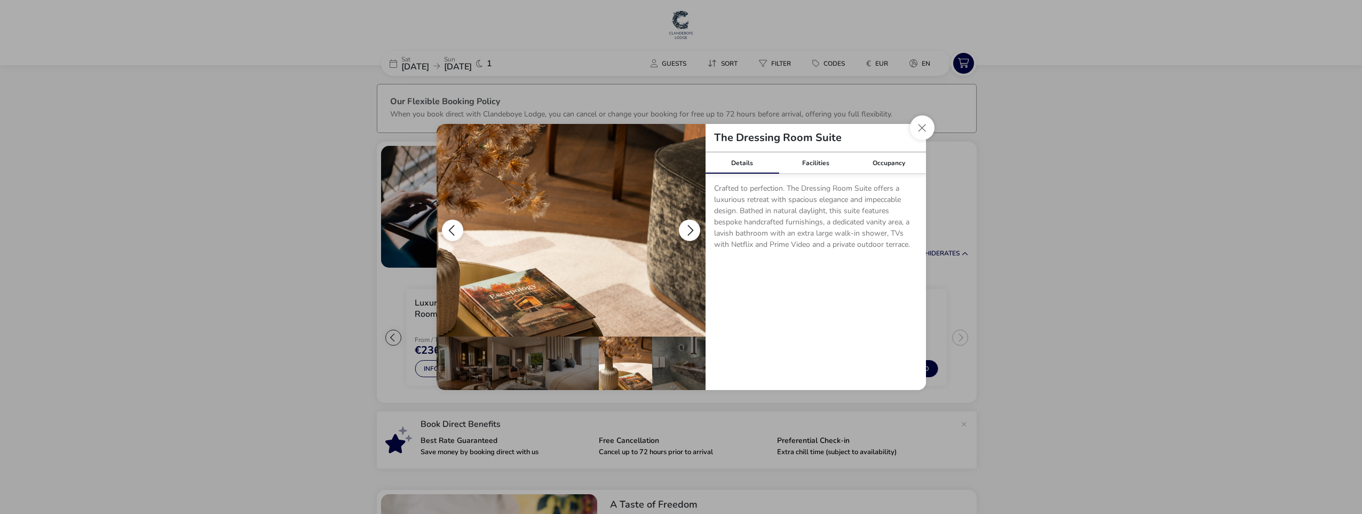
click at [689, 228] on button "details" at bounding box center [689, 229] width 21 height 21
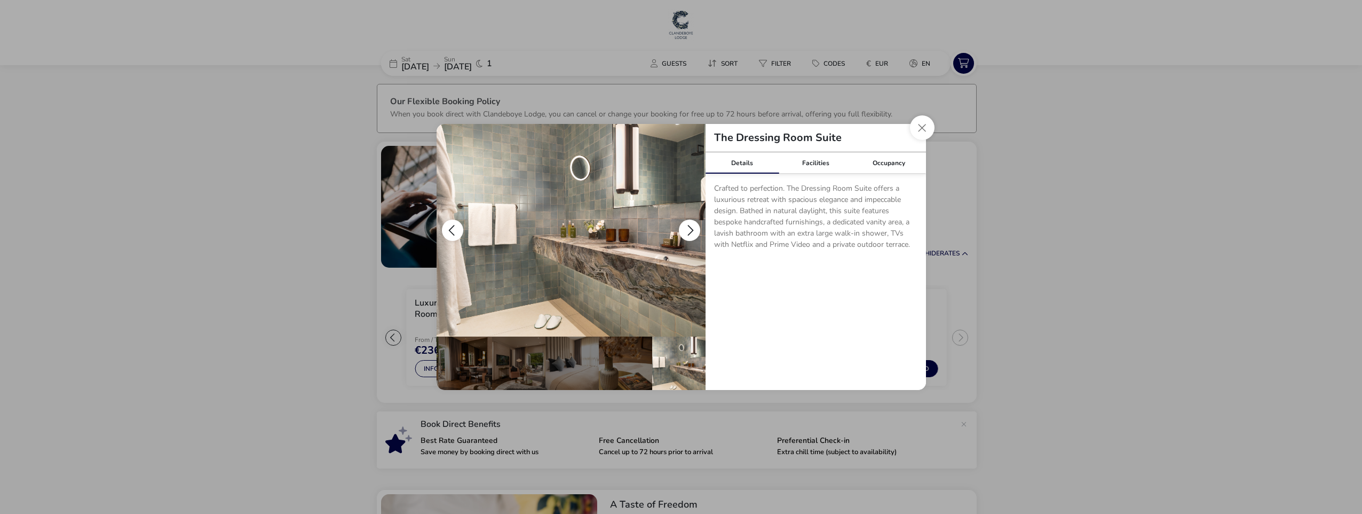
click at [689, 228] on button "details" at bounding box center [689, 229] width 21 height 21
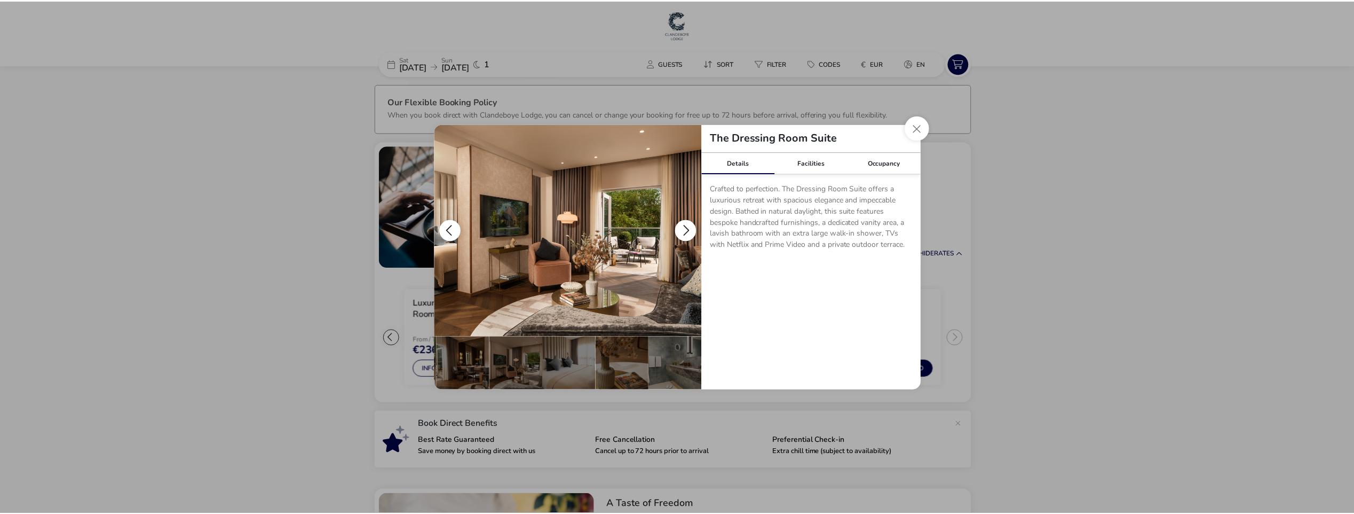
scroll to position [0, 0]
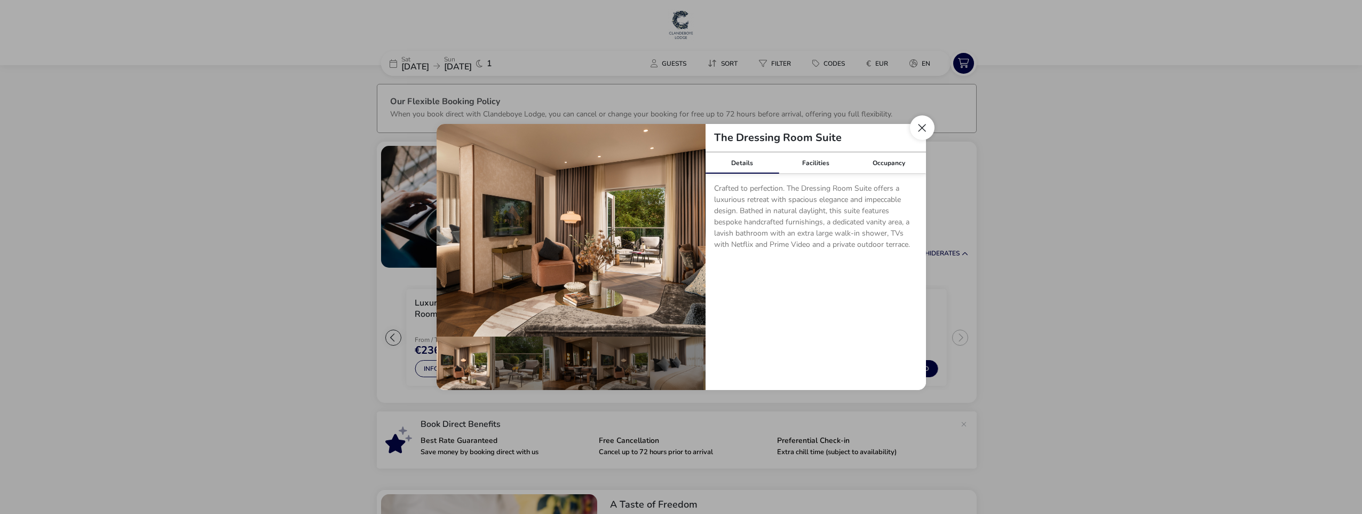
click at [925, 129] on button "Close dialog" at bounding box center [922, 127] width 25 height 25
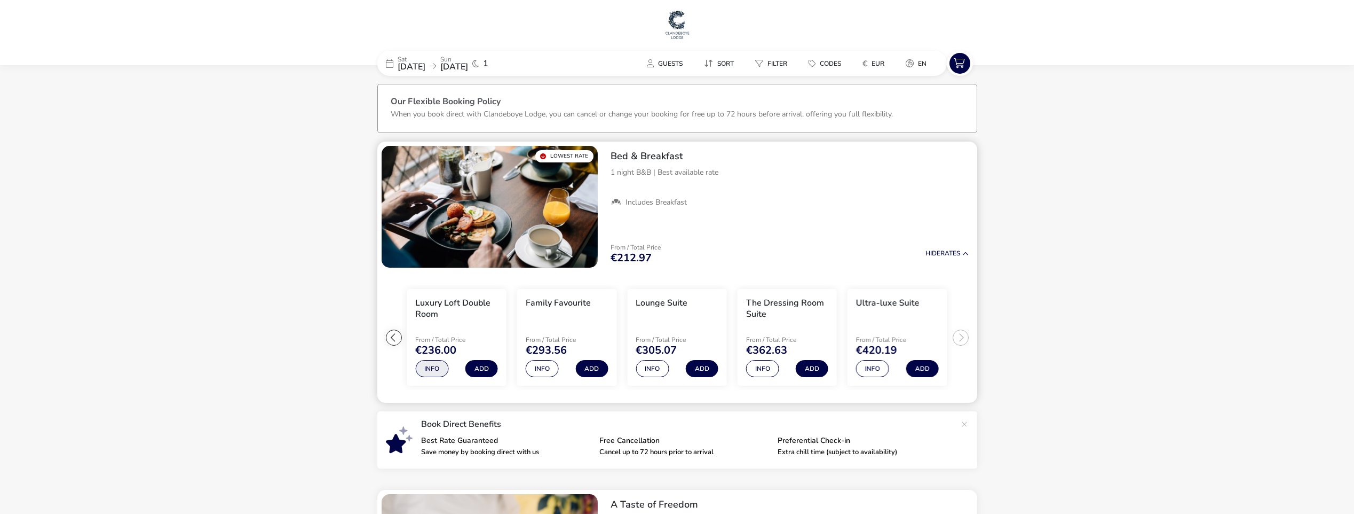
click at [430, 365] on button "Info" at bounding box center [431, 368] width 33 height 17
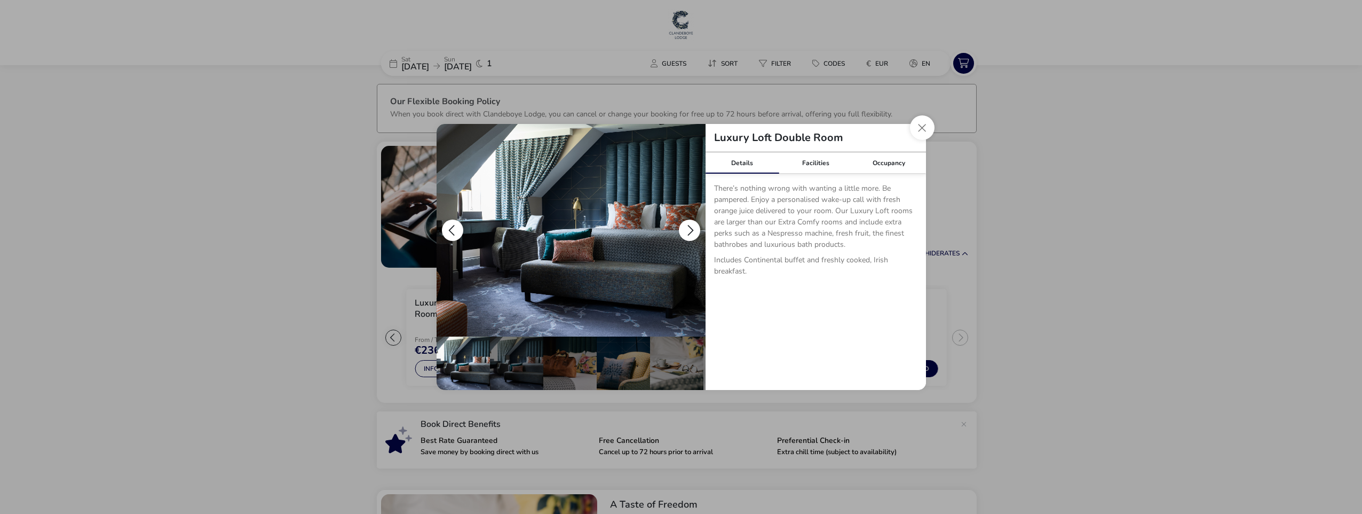
click at [686, 228] on button "details" at bounding box center [689, 229] width 21 height 21
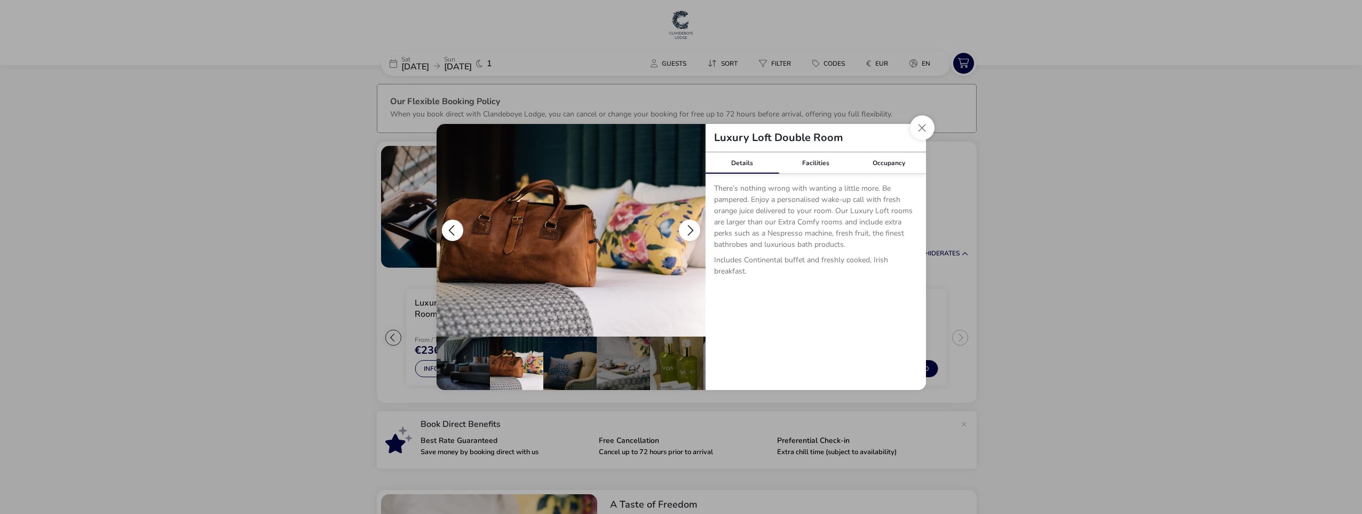
click at [686, 228] on button "details" at bounding box center [689, 229] width 21 height 21
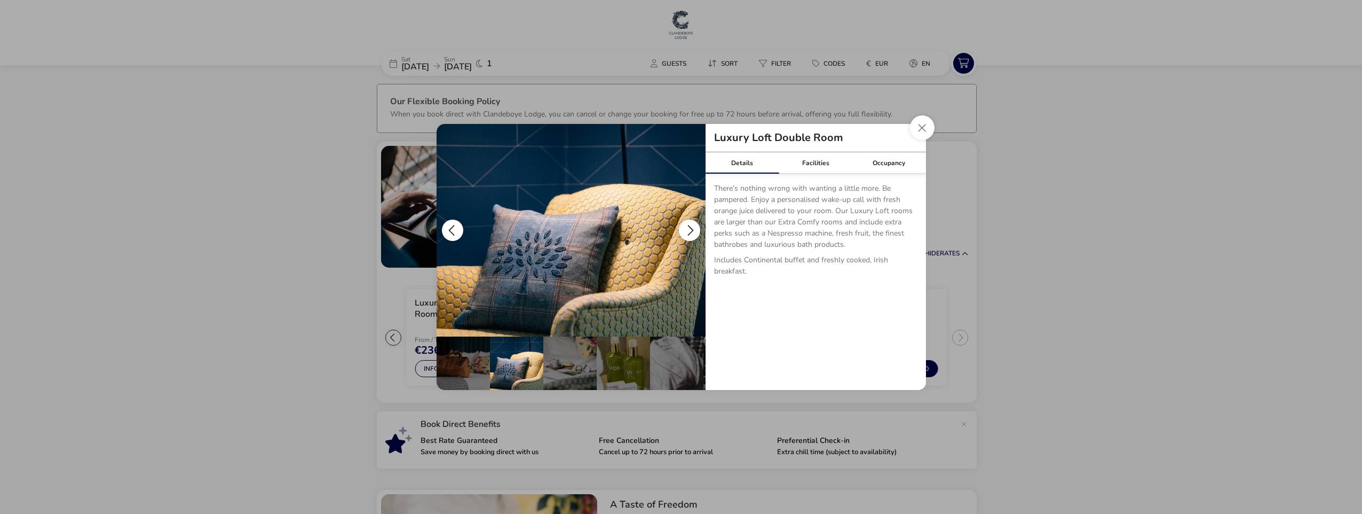
click at [686, 228] on button "details" at bounding box center [689, 229] width 21 height 21
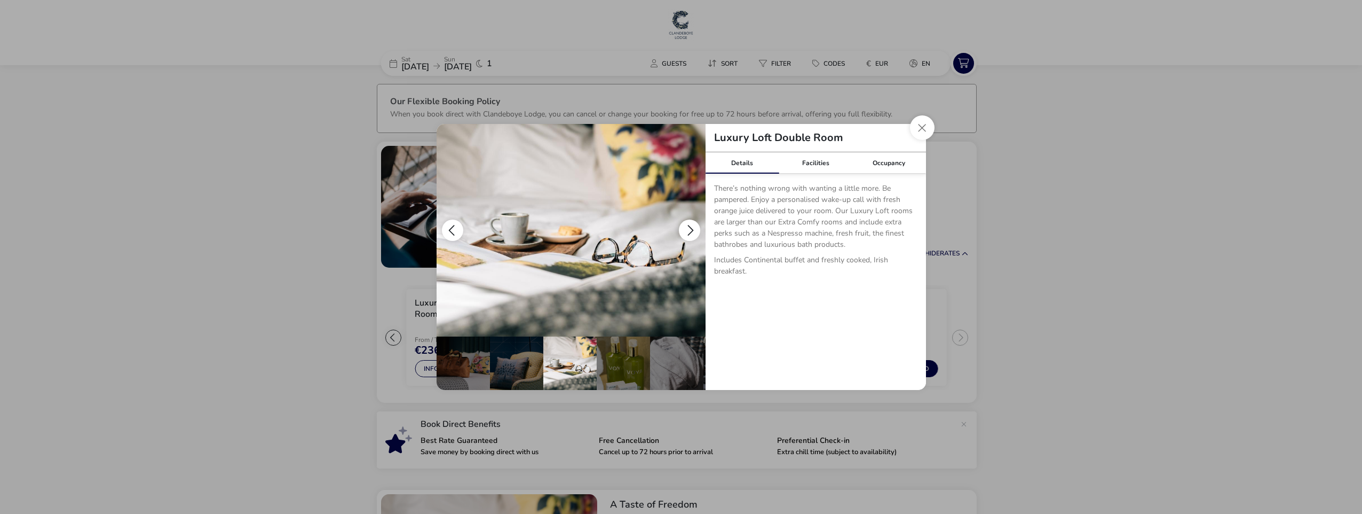
scroll to position [0, 160]
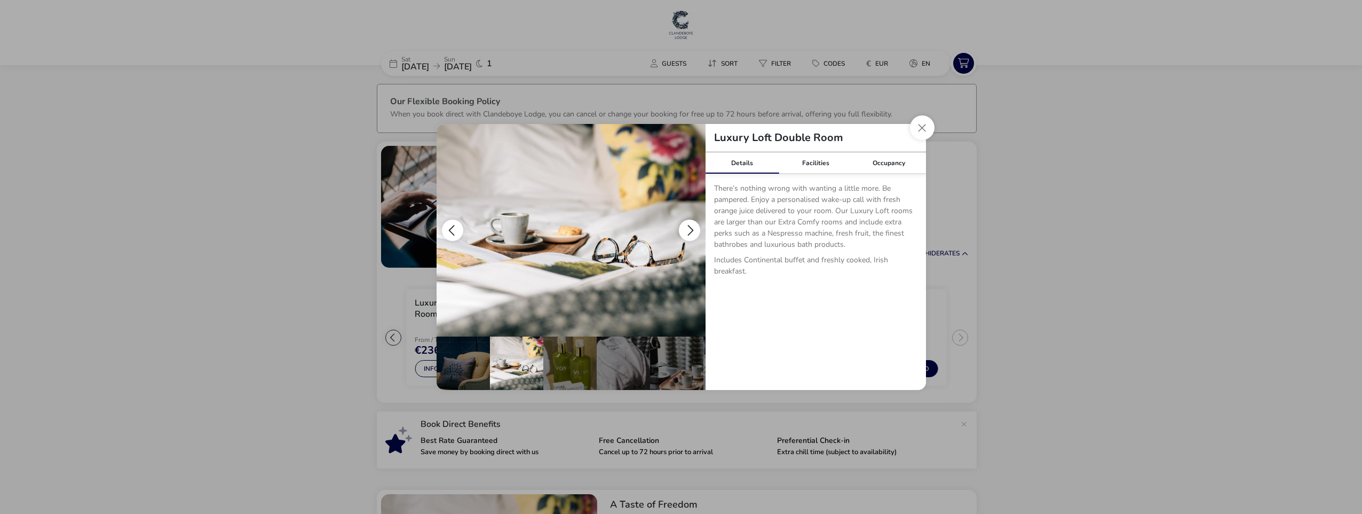
click at [686, 228] on button "details" at bounding box center [689, 229] width 21 height 21
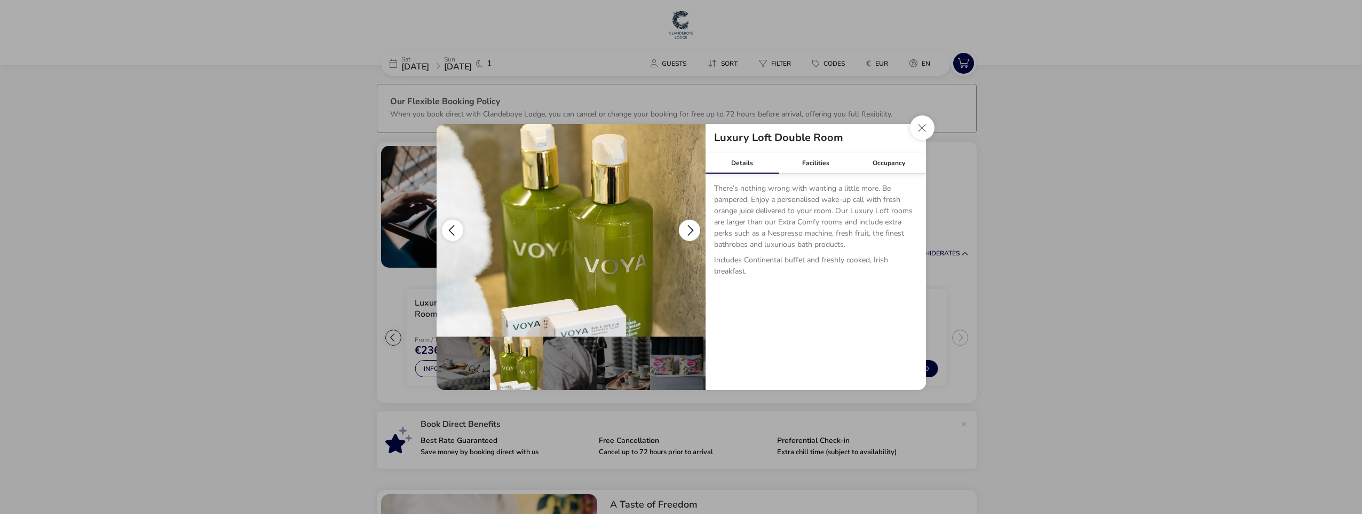
click at [686, 228] on button "details" at bounding box center [689, 229] width 21 height 21
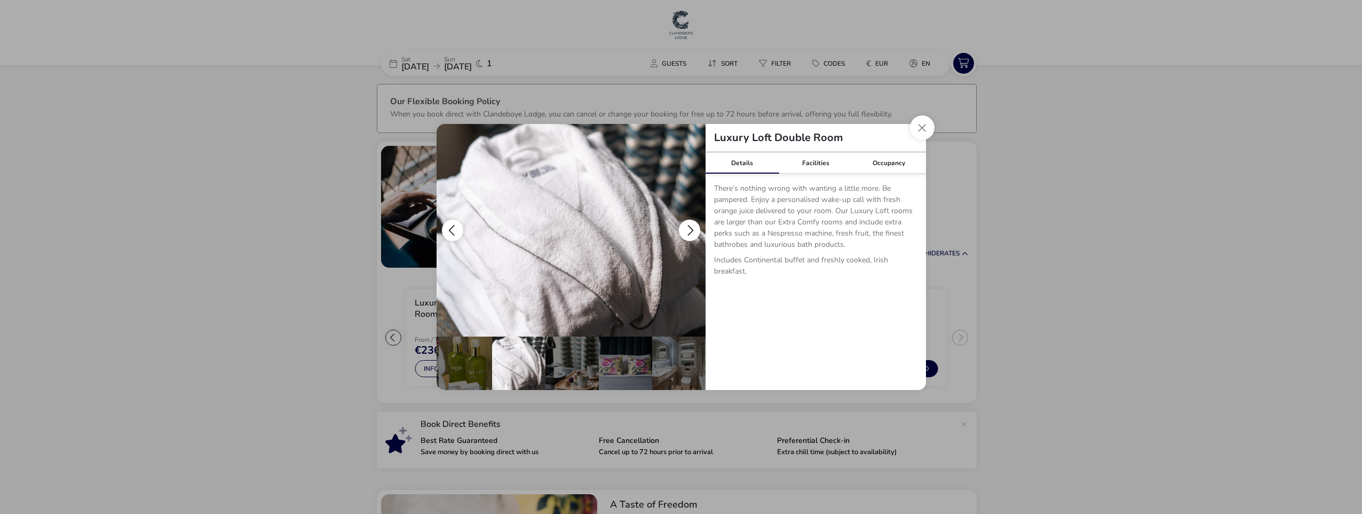
click at [686, 228] on button "details" at bounding box center [689, 229] width 21 height 21
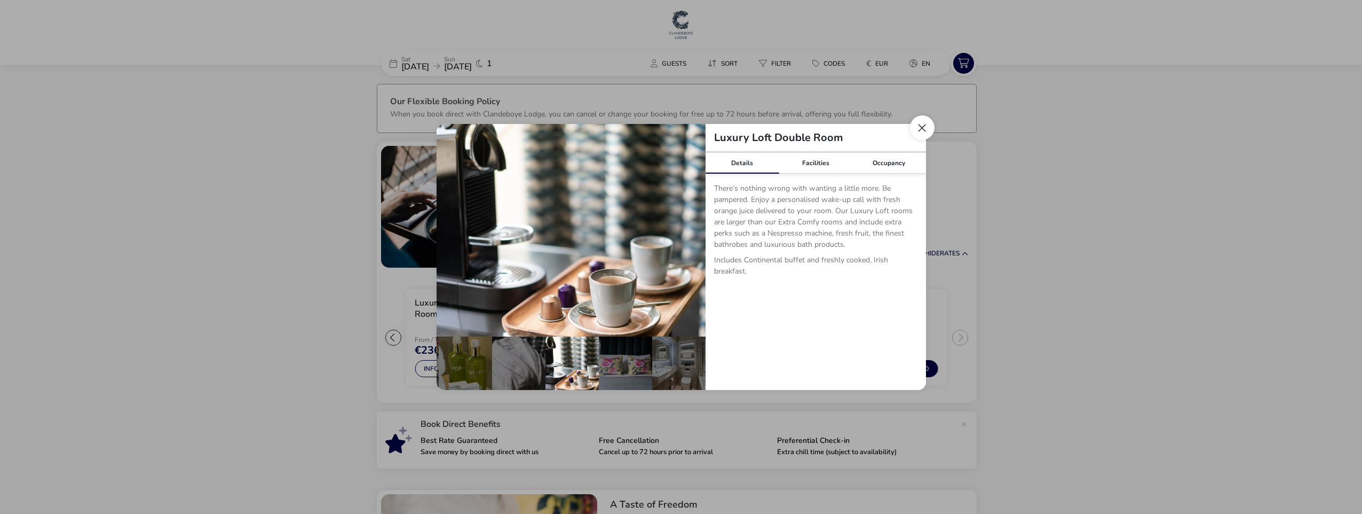
click at [917, 127] on button "Close dialog" at bounding box center [922, 127] width 25 height 25
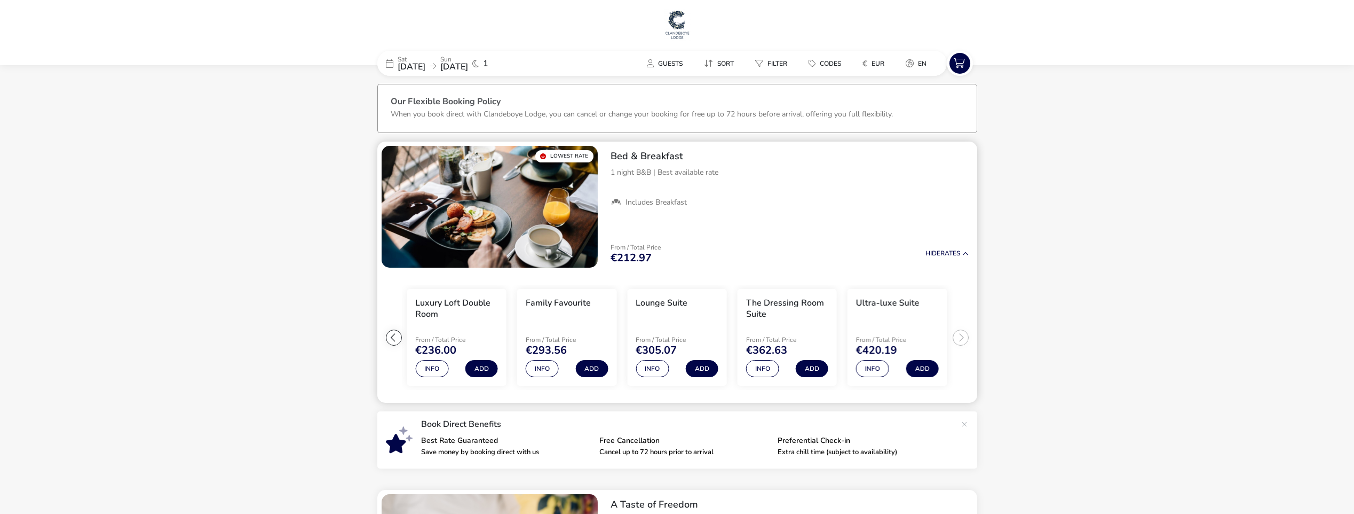
click at [393, 338] on div at bounding box center [394, 337] width 16 height 16
click at [438, 374] on button "Info" at bounding box center [432, 368] width 33 height 17
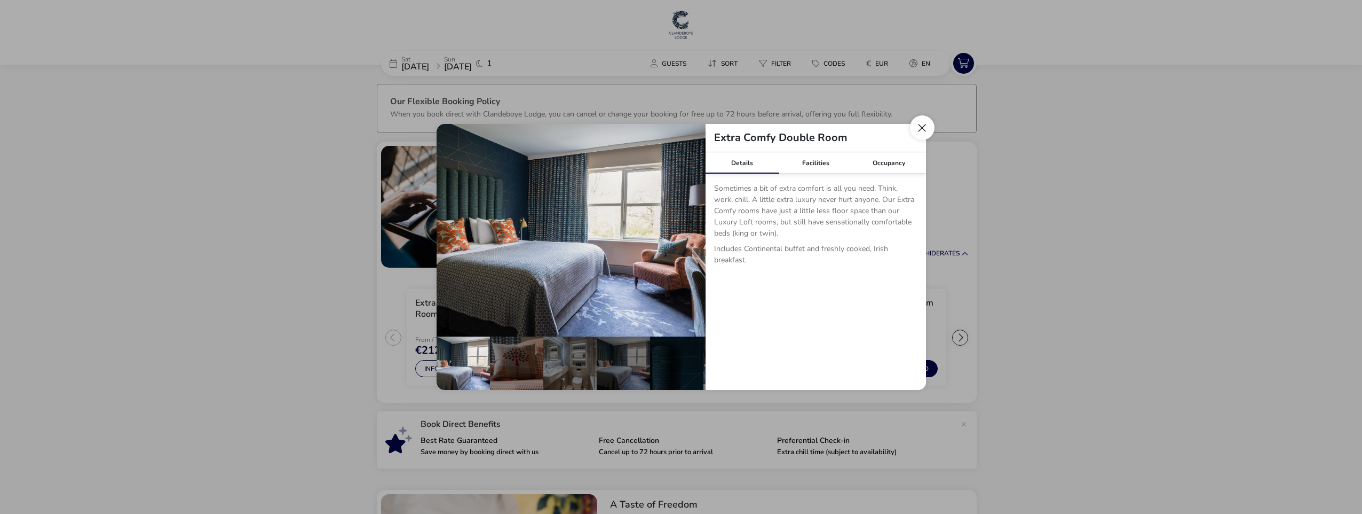
click at [918, 131] on button "Close dialog" at bounding box center [922, 127] width 25 height 25
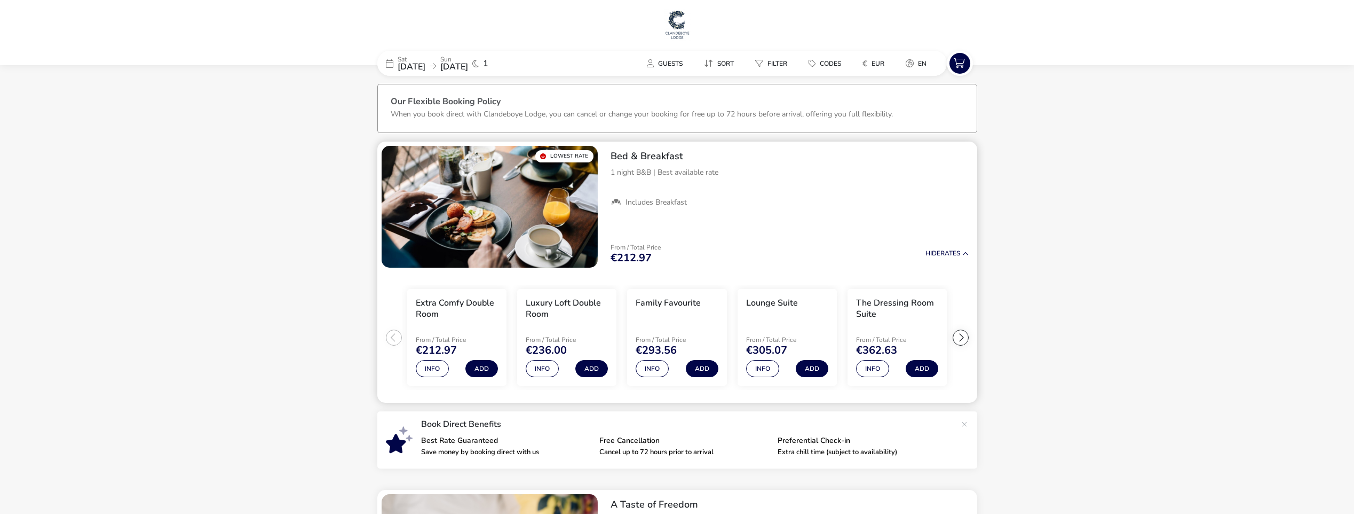
click at [964, 333] on div at bounding box center [961, 337] width 16 height 16
click at [964, 333] on ul "Extra Comfy Double Room From / Total Price €212.97 Info Add Luxury Loft Double …" at bounding box center [677, 337] width 600 height 131
click at [869, 374] on button "Info" at bounding box center [872, 368] width 33 height 17
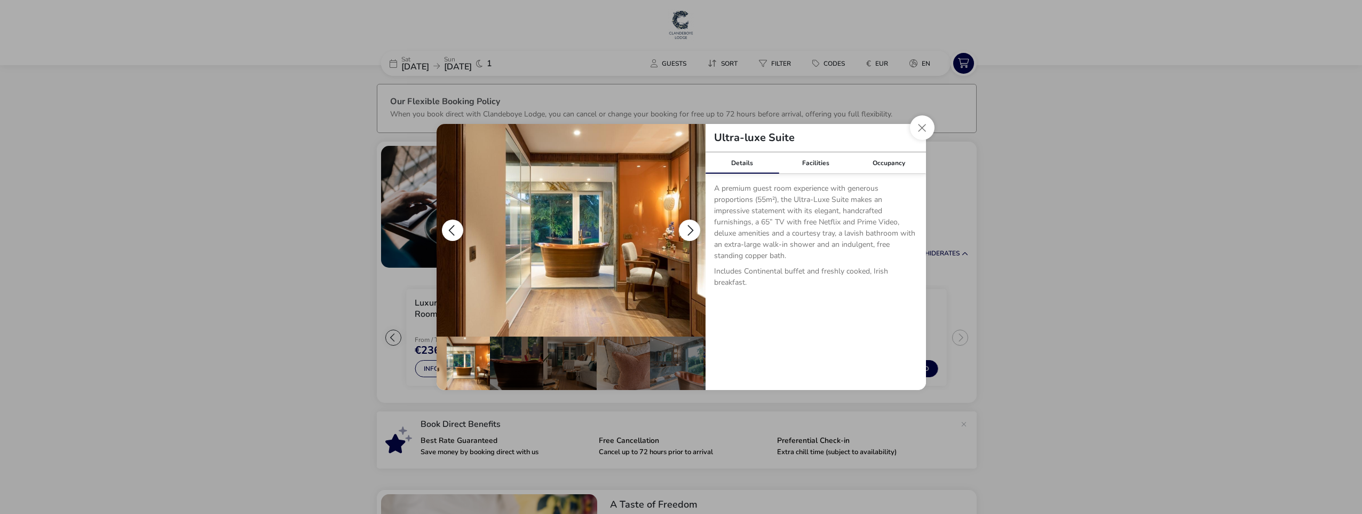
click at [692, 228] on button "details" at bounding box center [689, 229] width 21 height 21
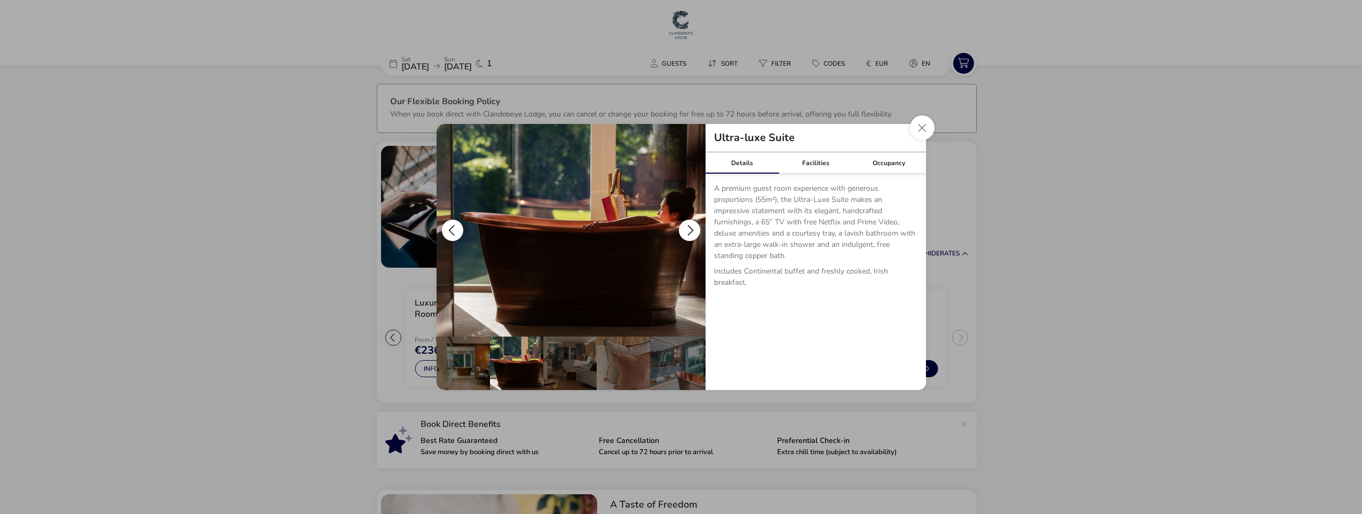
click at [692, 228] on button "details" at bounding box center [689, 229] width 21 height 21
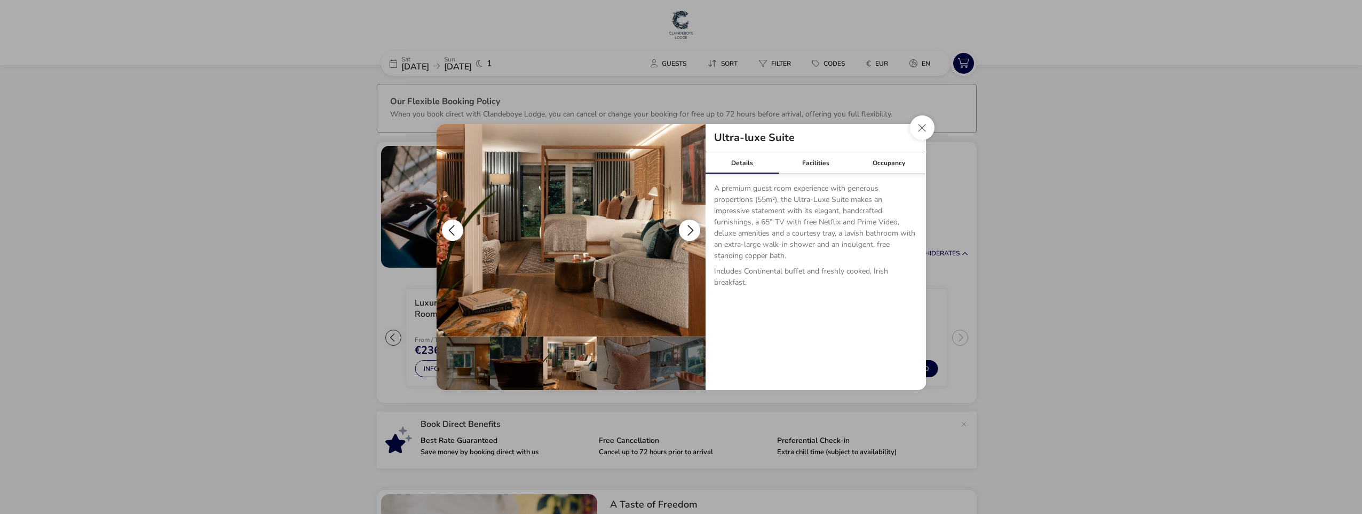
scroll to position [0, 53]
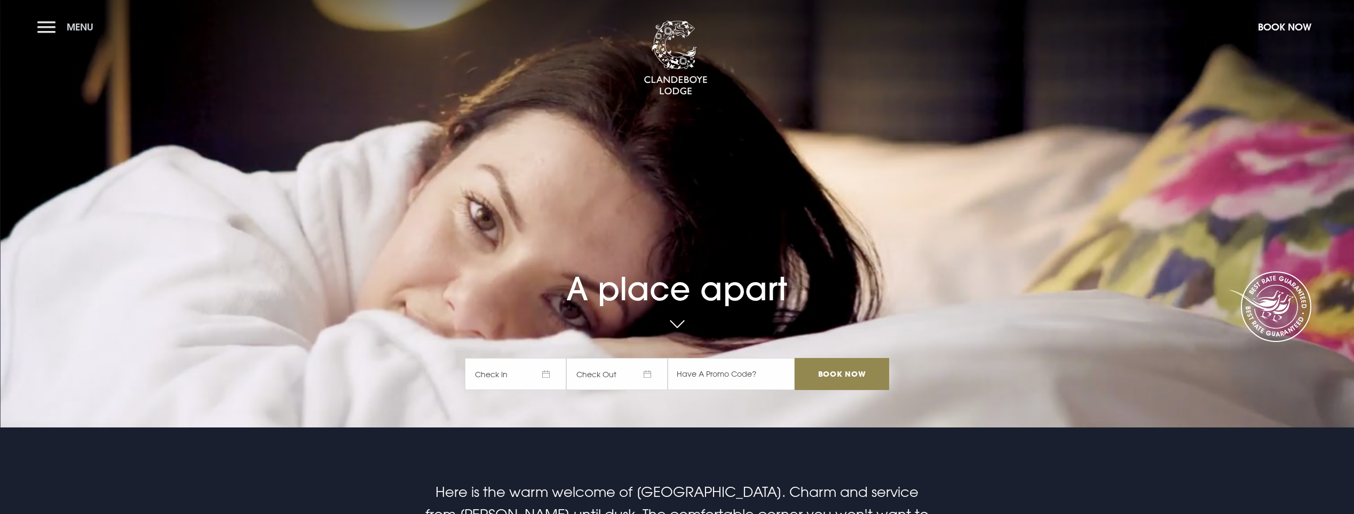
click at [76, 31] on span "Menu" at bounding box center [80, 27] width 27 height 12
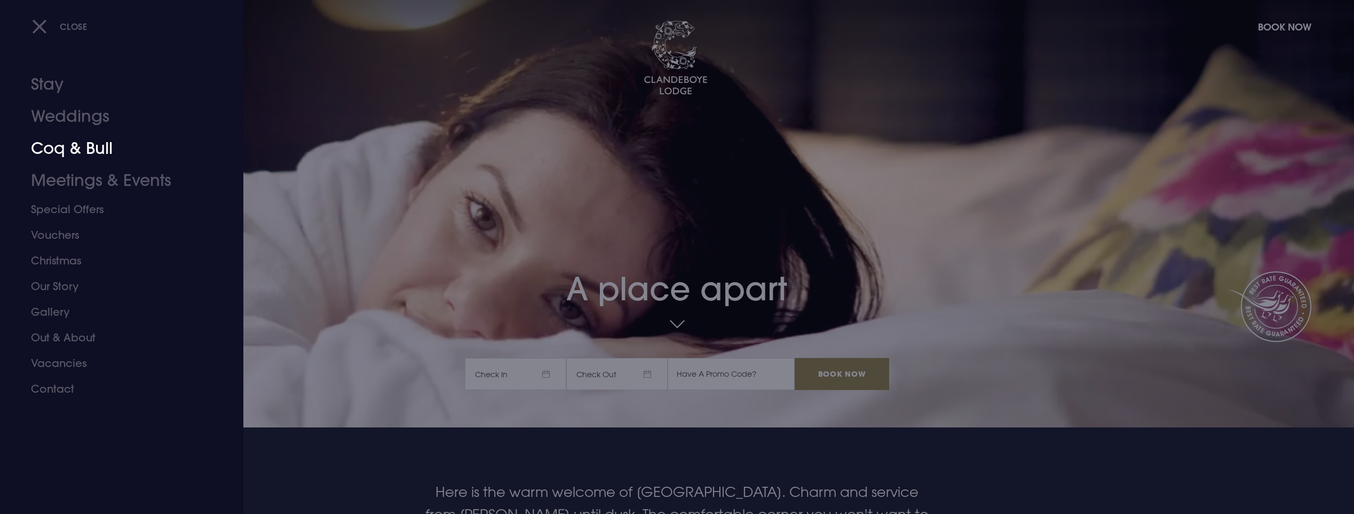
click at [64, 149] on link "Coq & Bull" at bounding box center [115, 148] width 169 height 32
